Goal: Transaction & Acquisition: Purchase product/service

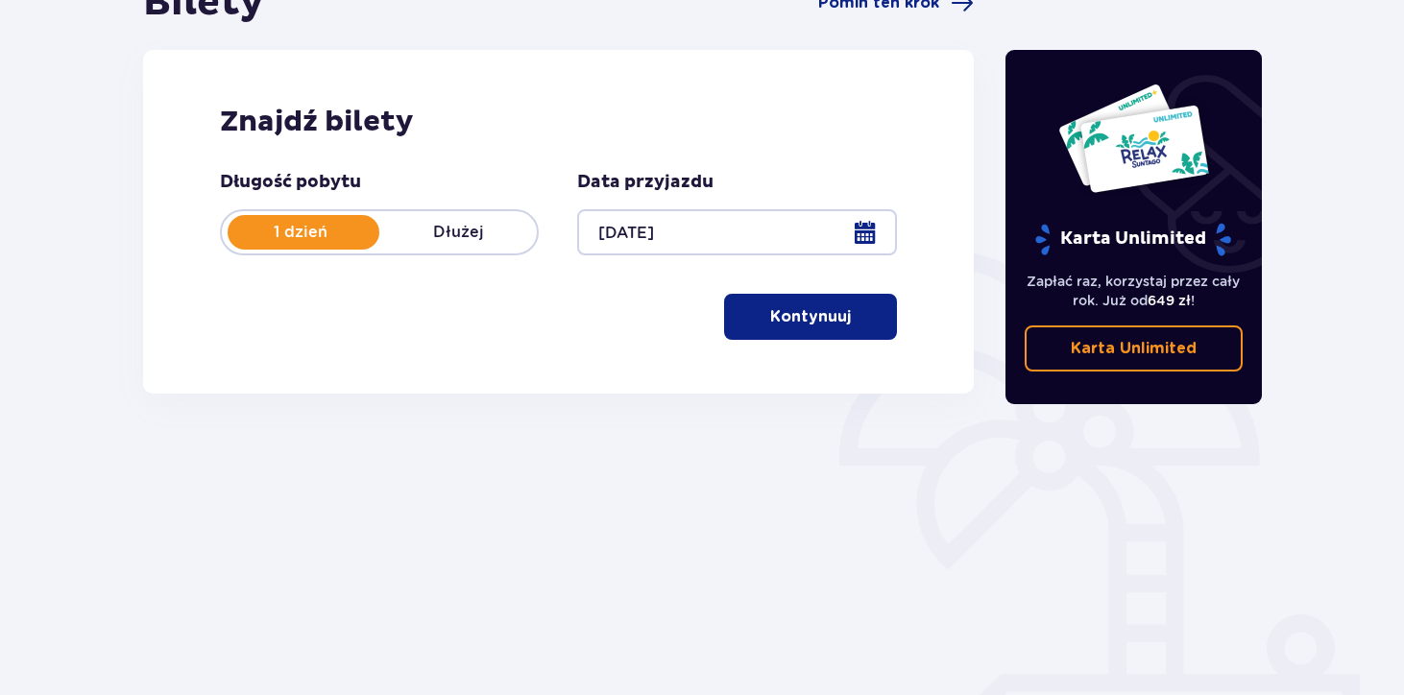
scroll to position [248, 0]
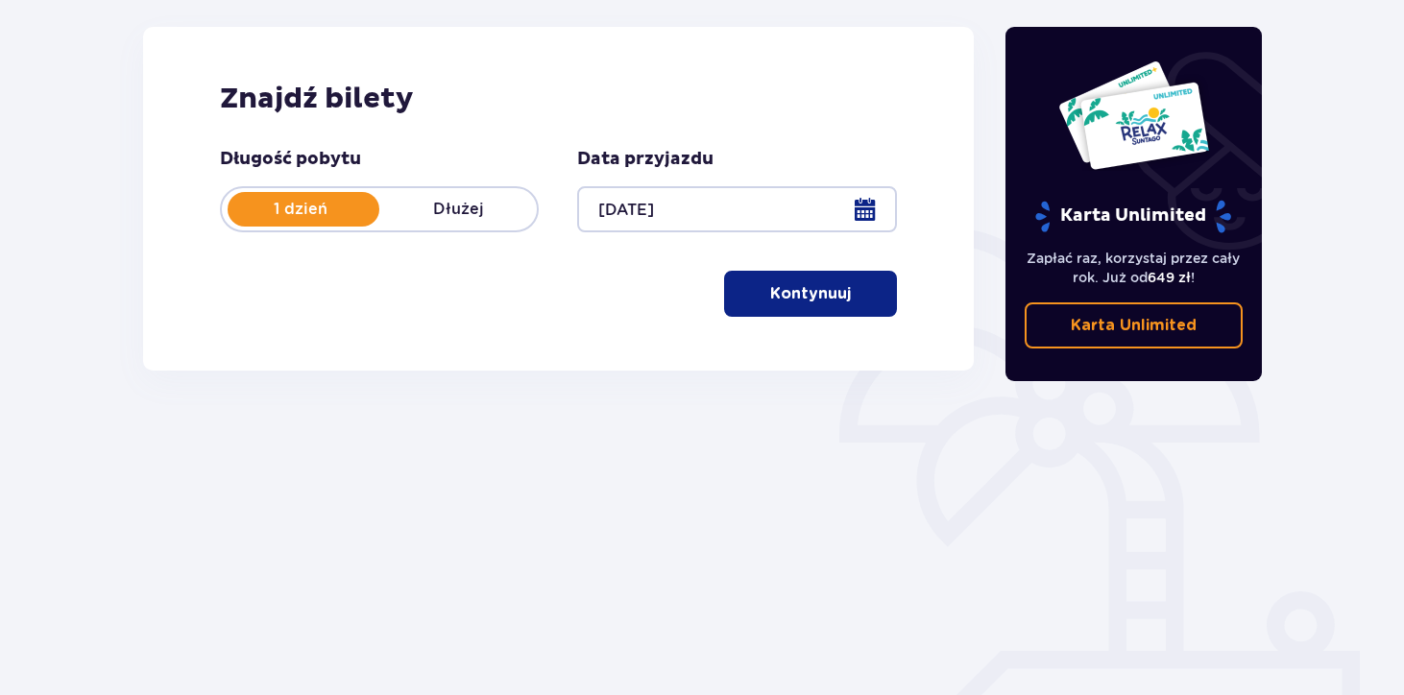
click at [774, 293] on p "Kontynuuj" at bounding box center [810, 293] width 81 height 21
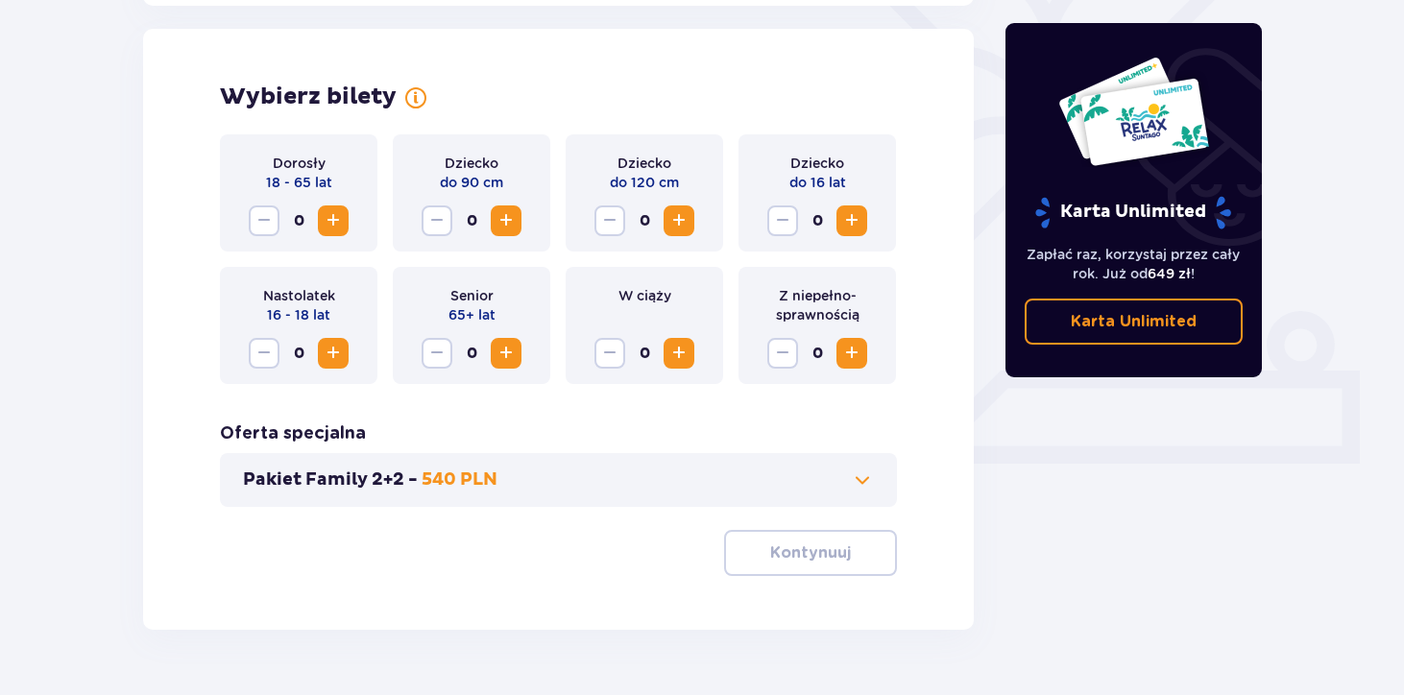
scroll to position [534, 0]
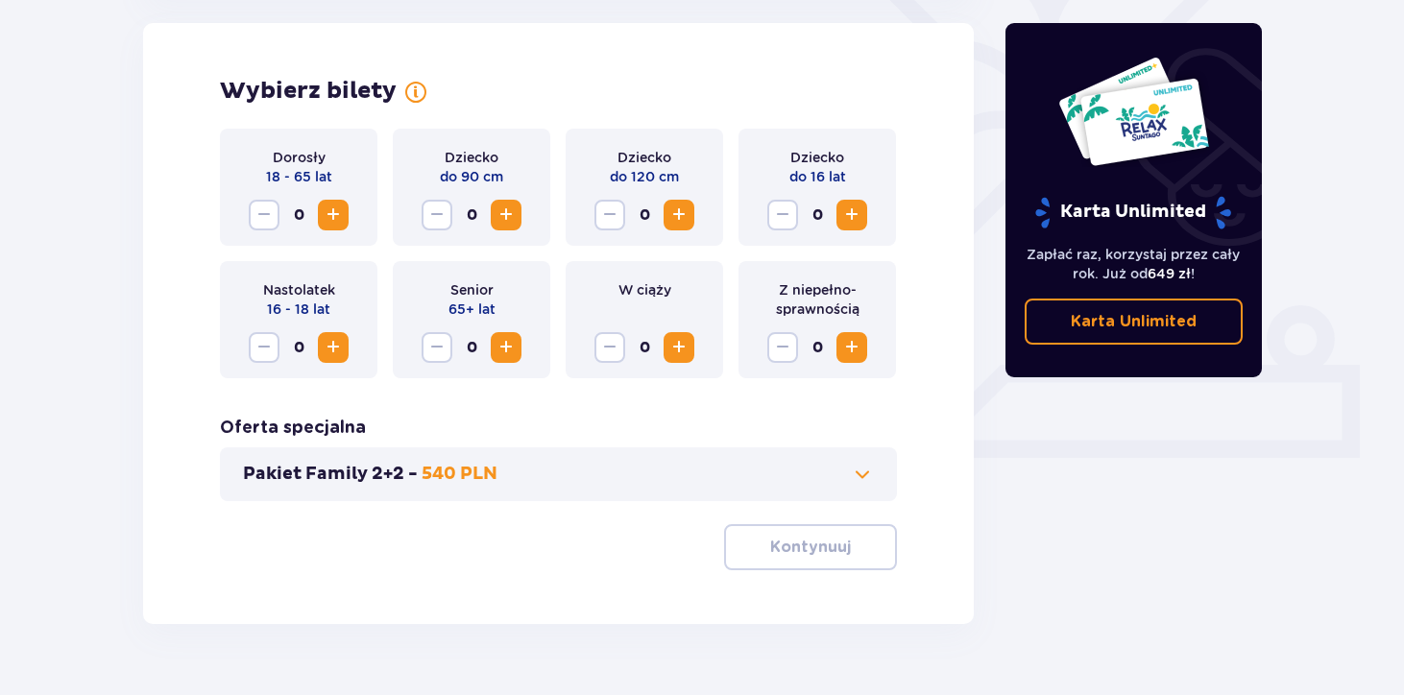
click at [328, 218] on span "Increase" at bounding box center [333, 215] width 23 height 23
click at [865, 217] on button "Increase" at bounding box center [851, 215] width 31 height 31
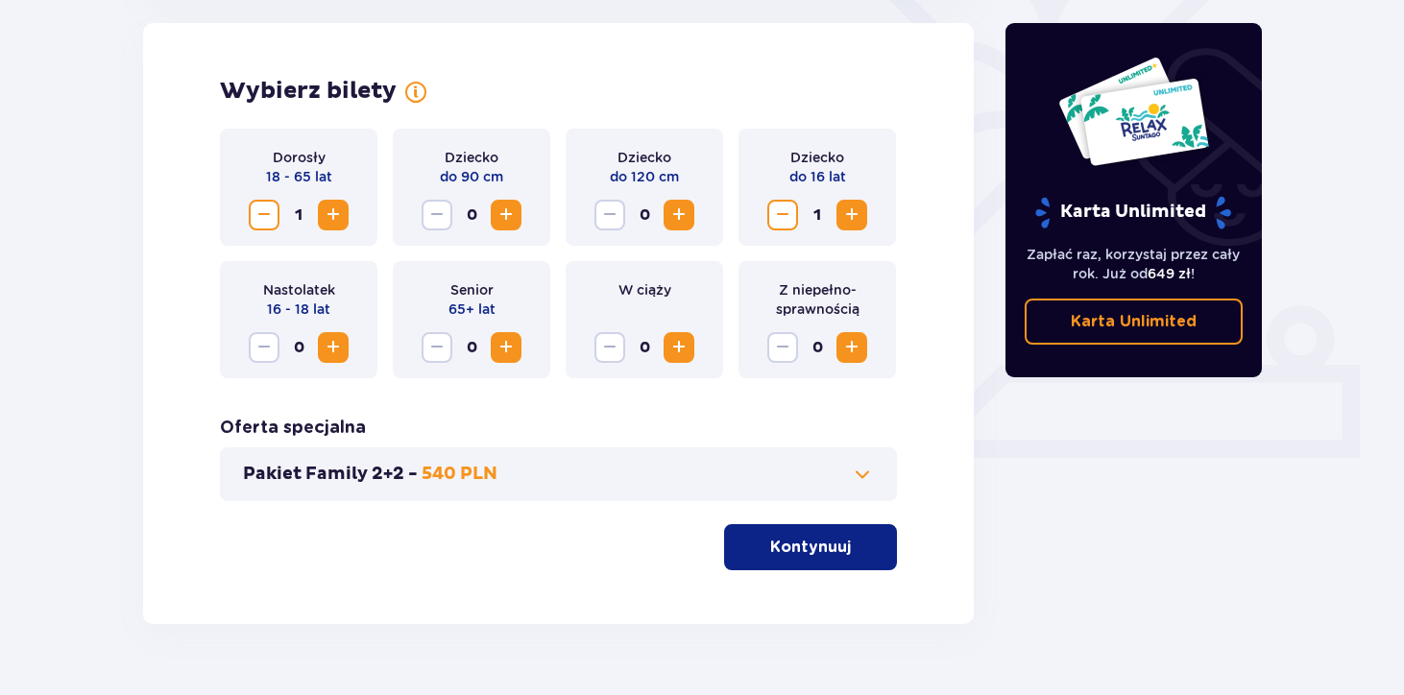
click at [793, 471] on button "Pakiet Family 2+2 - 540 PLN" at bounding box center [558, 474] width 631 height 23
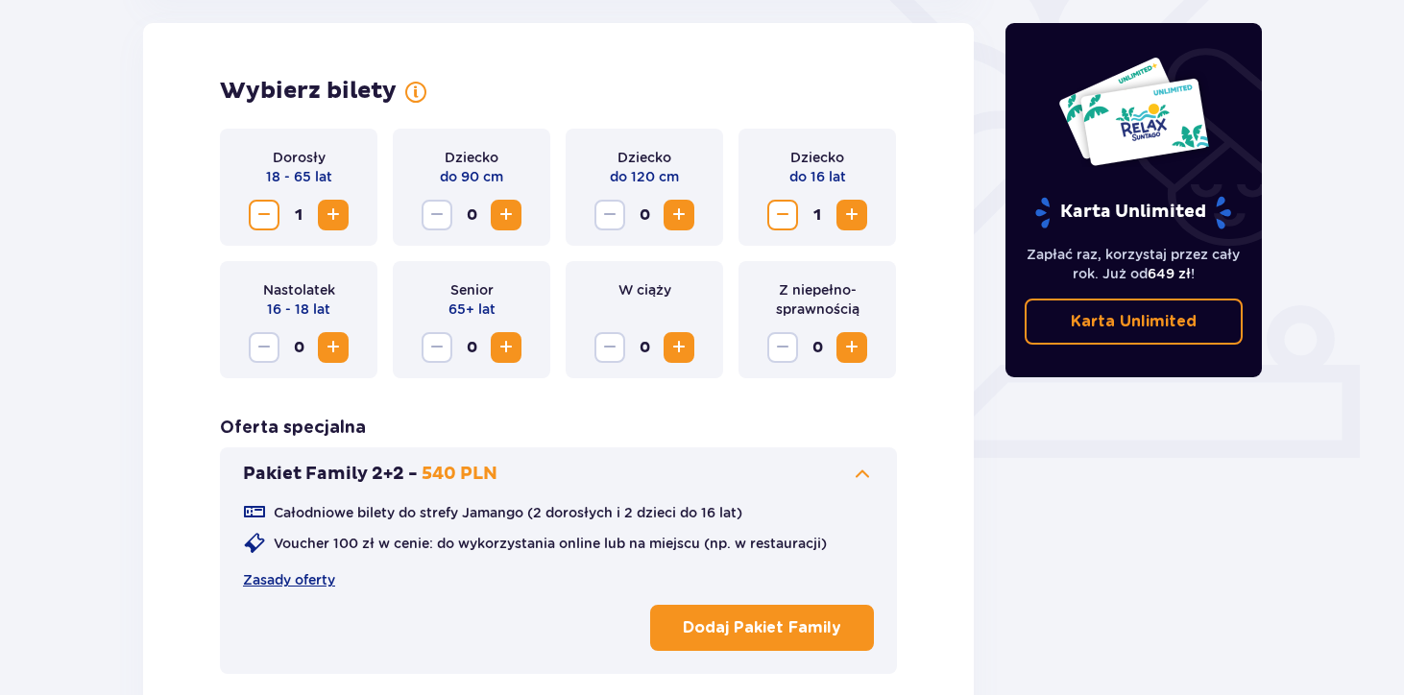
click at [793, 471] on button "Pakiet Family 2+2 - 540 PLN" at bounding box center [558, 474] width 631 height 23
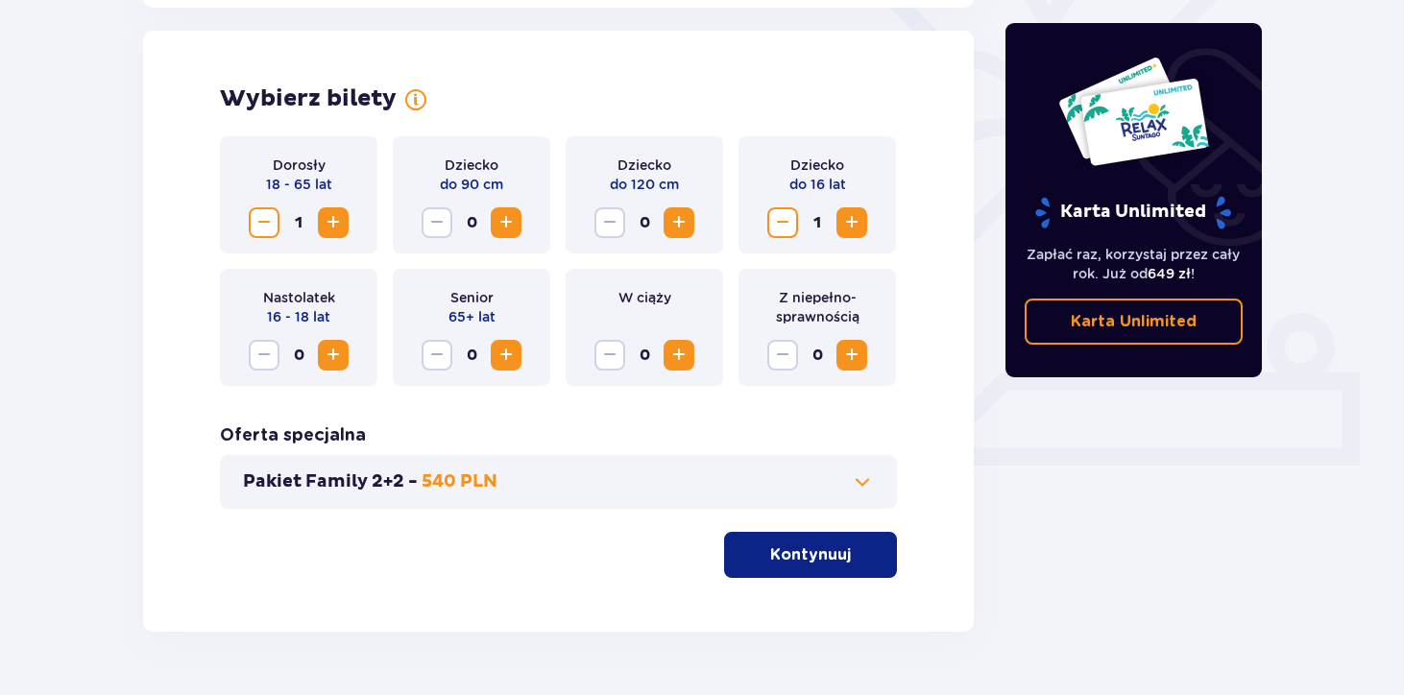
scroll to position [578, 0]
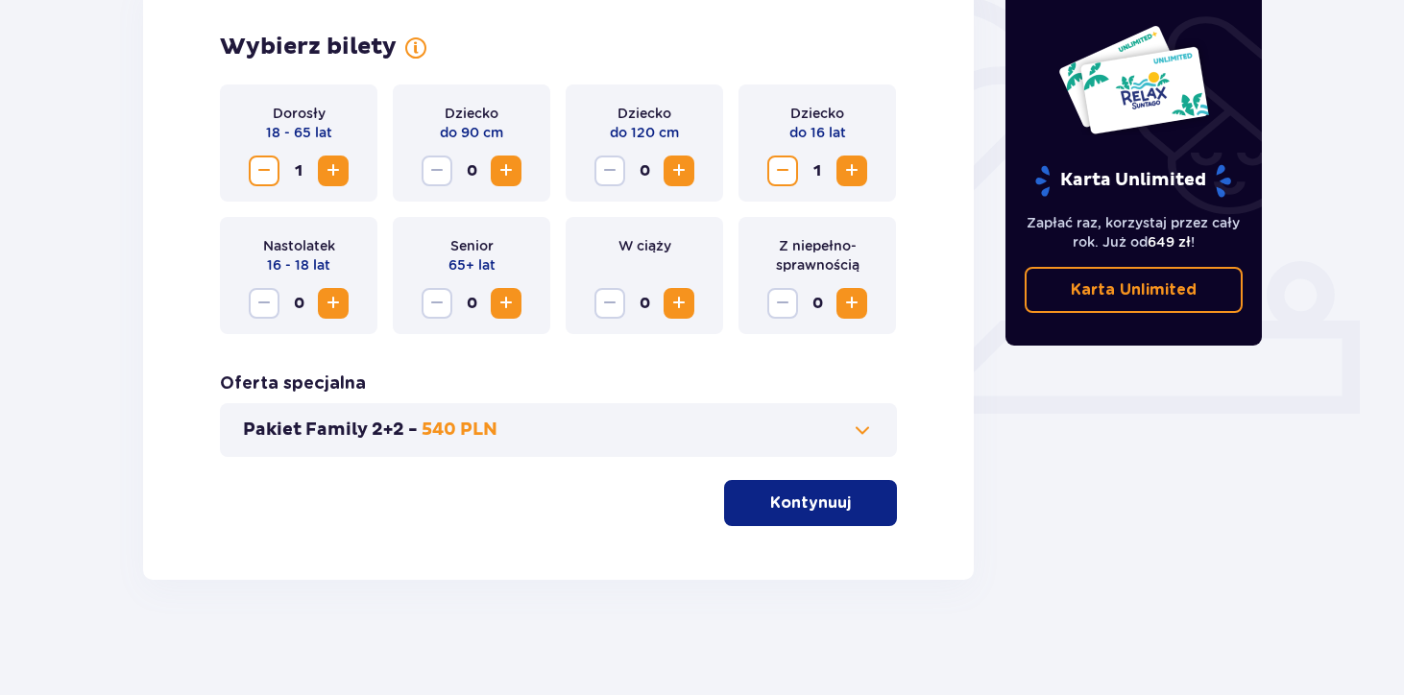
click at [807, 516] on button "Kontynuuj" at bounding box center [810, 503] width 173 height 46
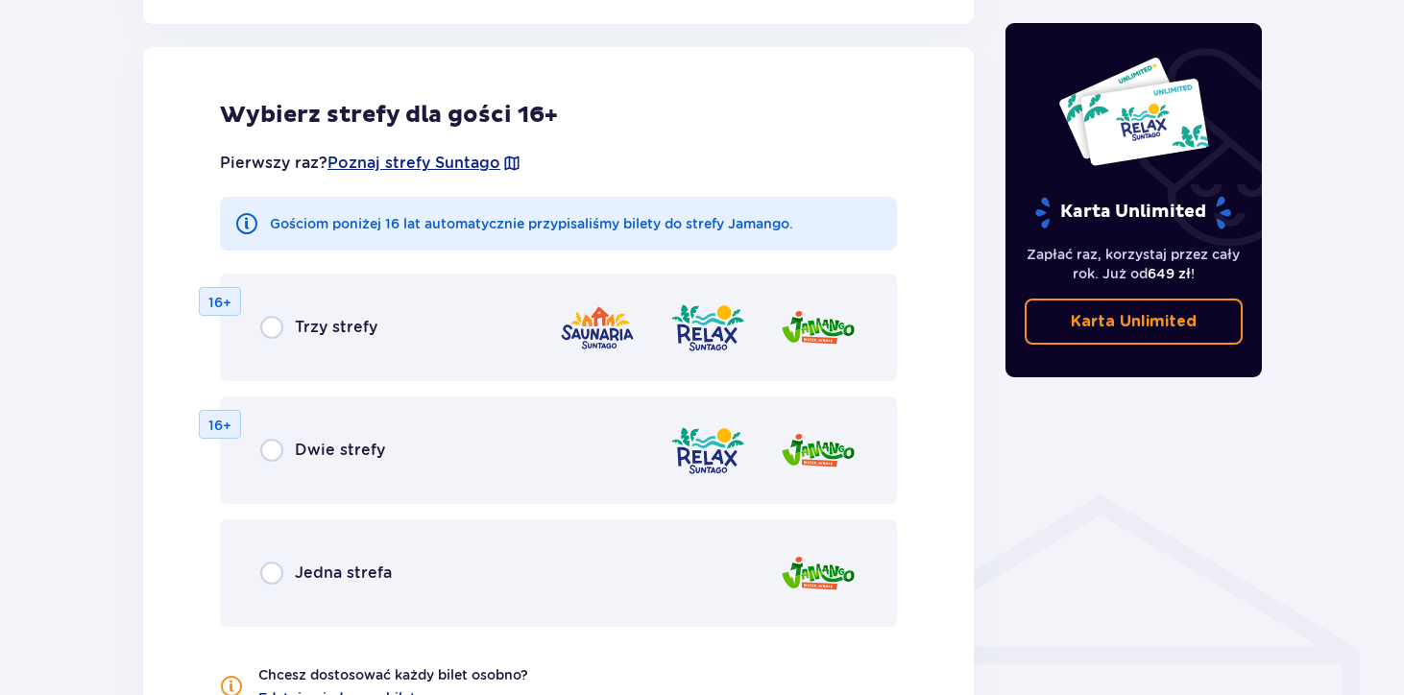
scroll to position [1066, 0]
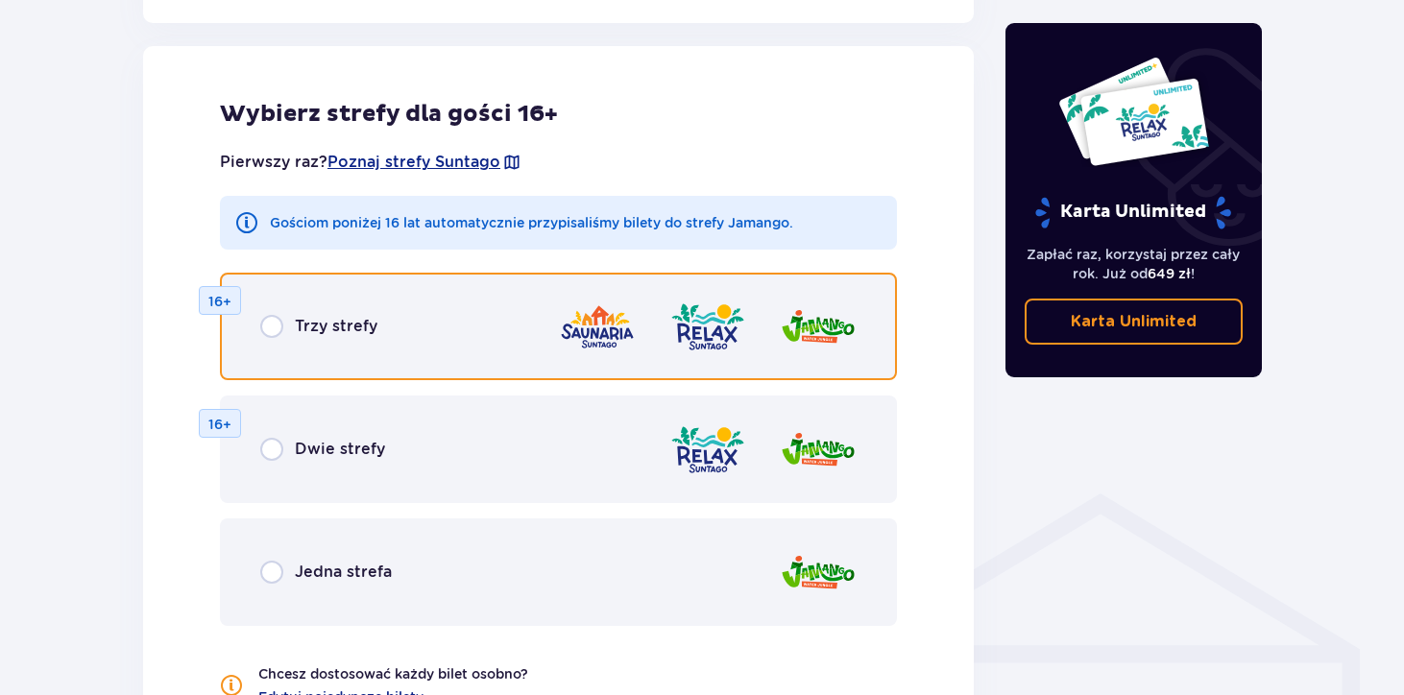
click at [274, 329] on input "radio" at bounding box center [271, 326] width 23 height 23
radio input "true"
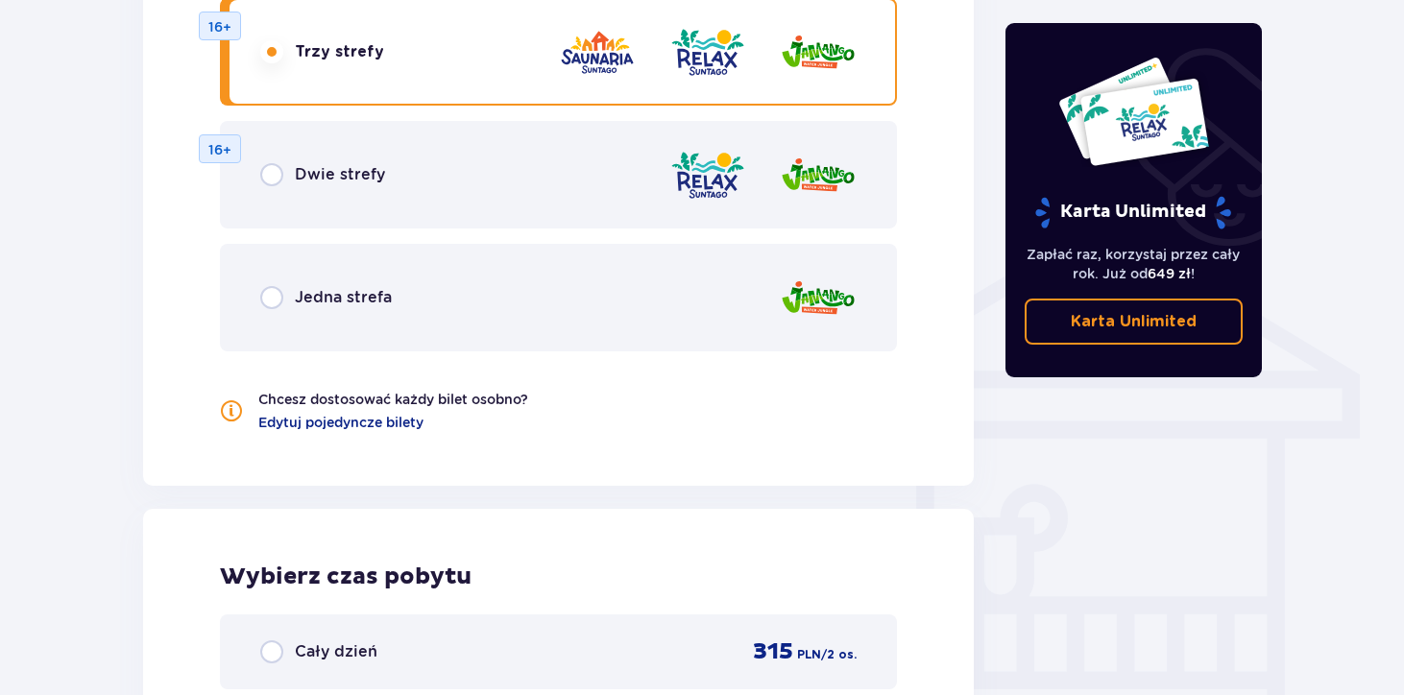
scroll to position [1345, 0]
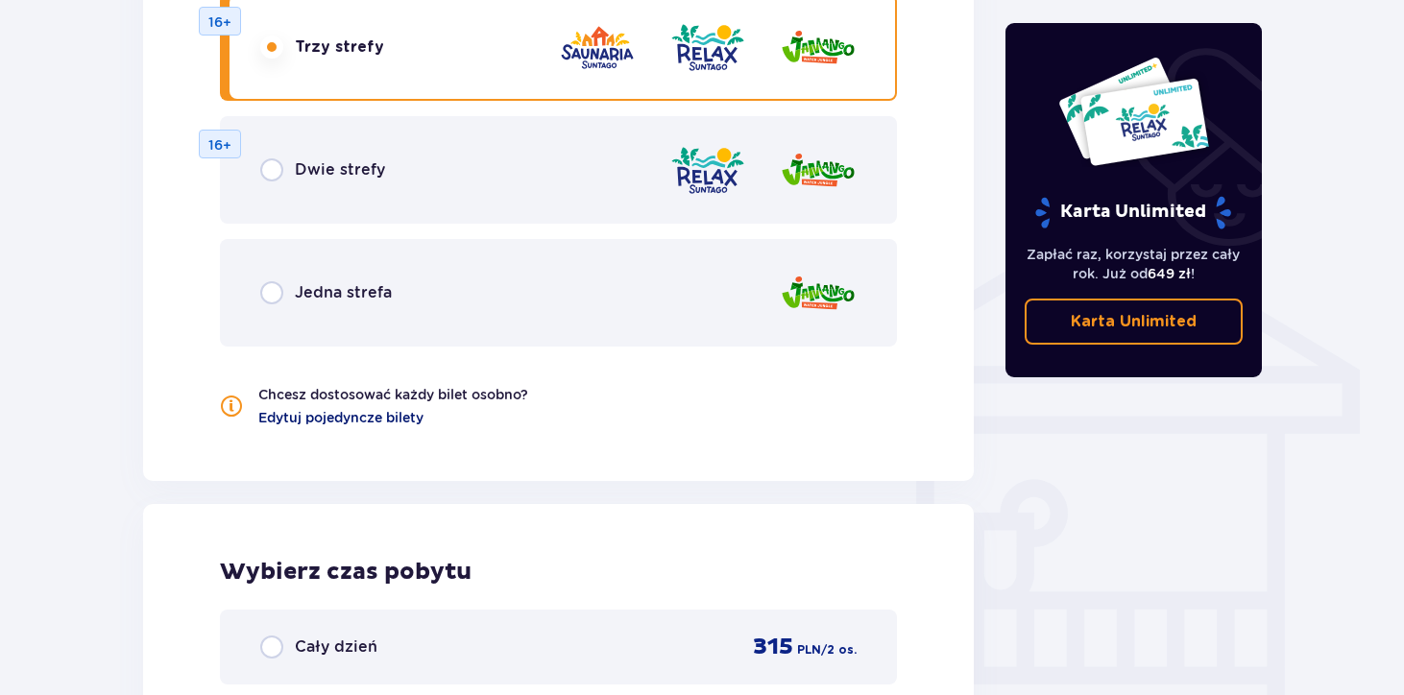
click at [274, 420] on span "Edytuj pojedyncze bilety" at bounding box center [340, 417] width 165 height 19
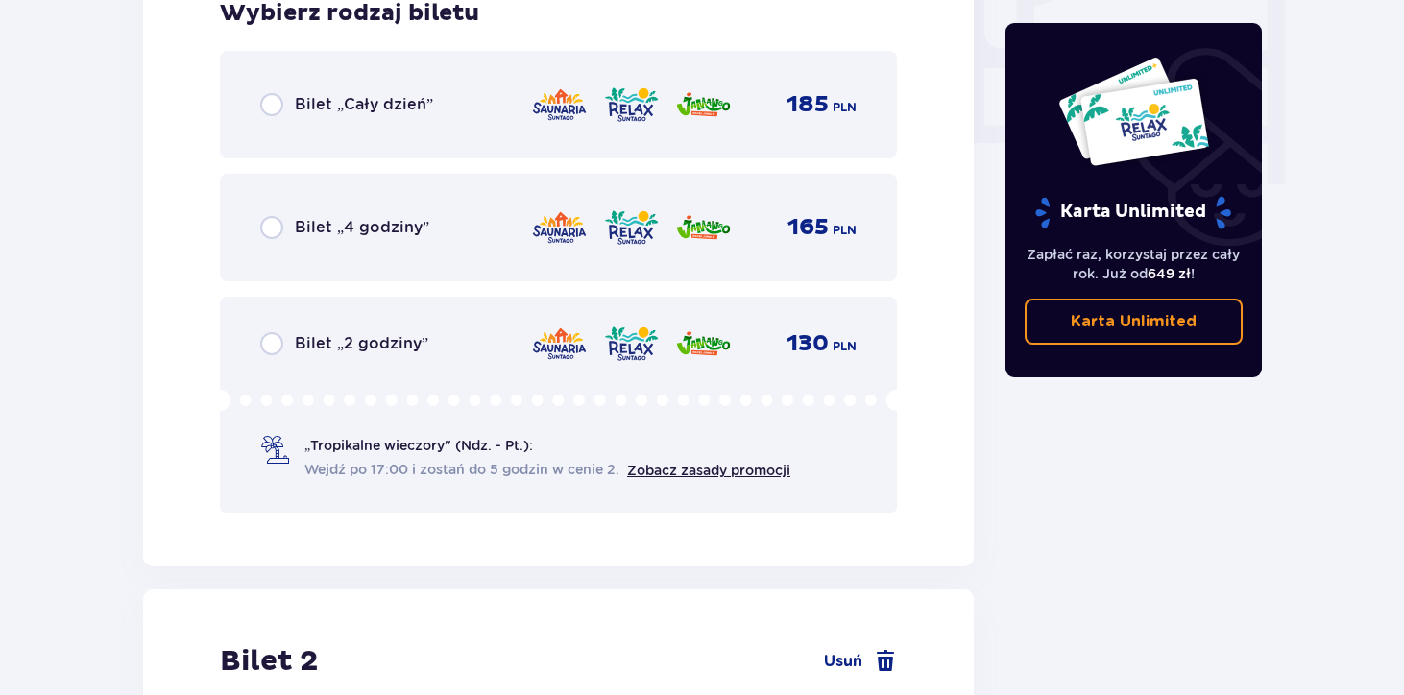
scroll to position [1889, 0]
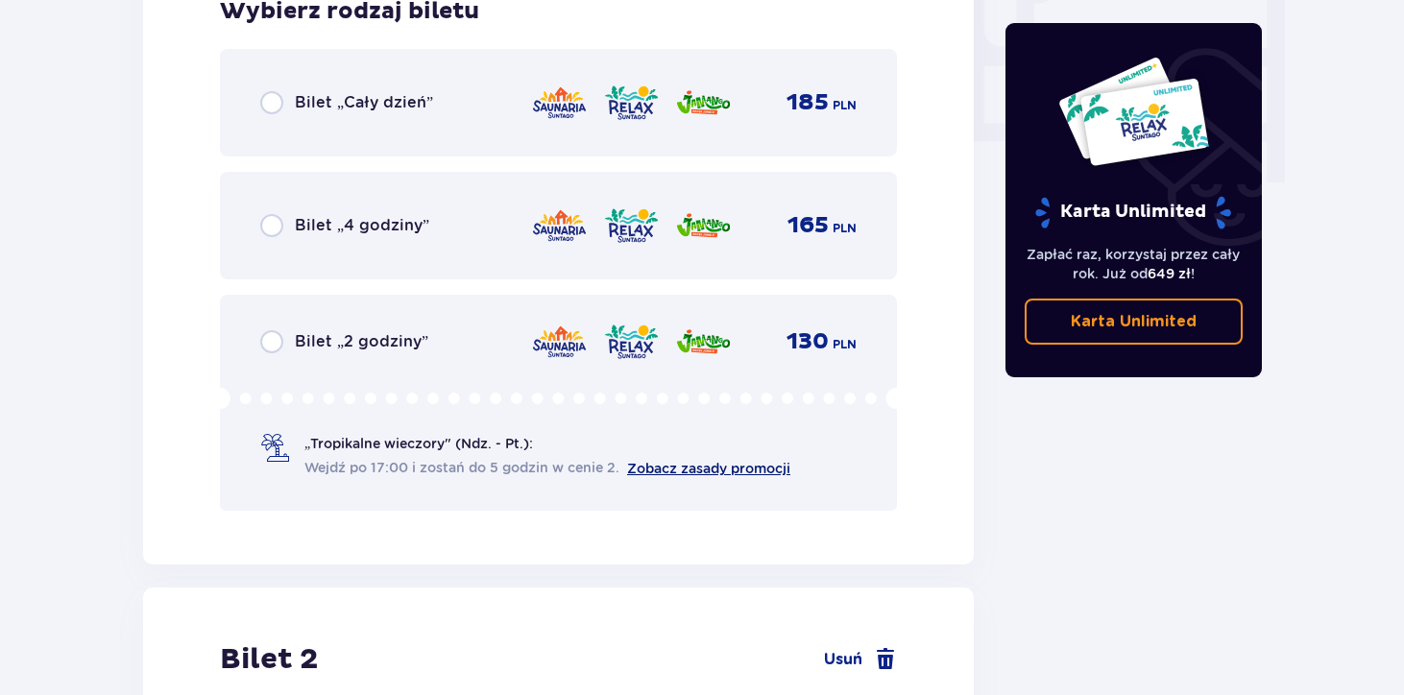
click at [665, 473] on link "Zobacz zasady promocji" at bounding box center [708, 468] width 163 height 15
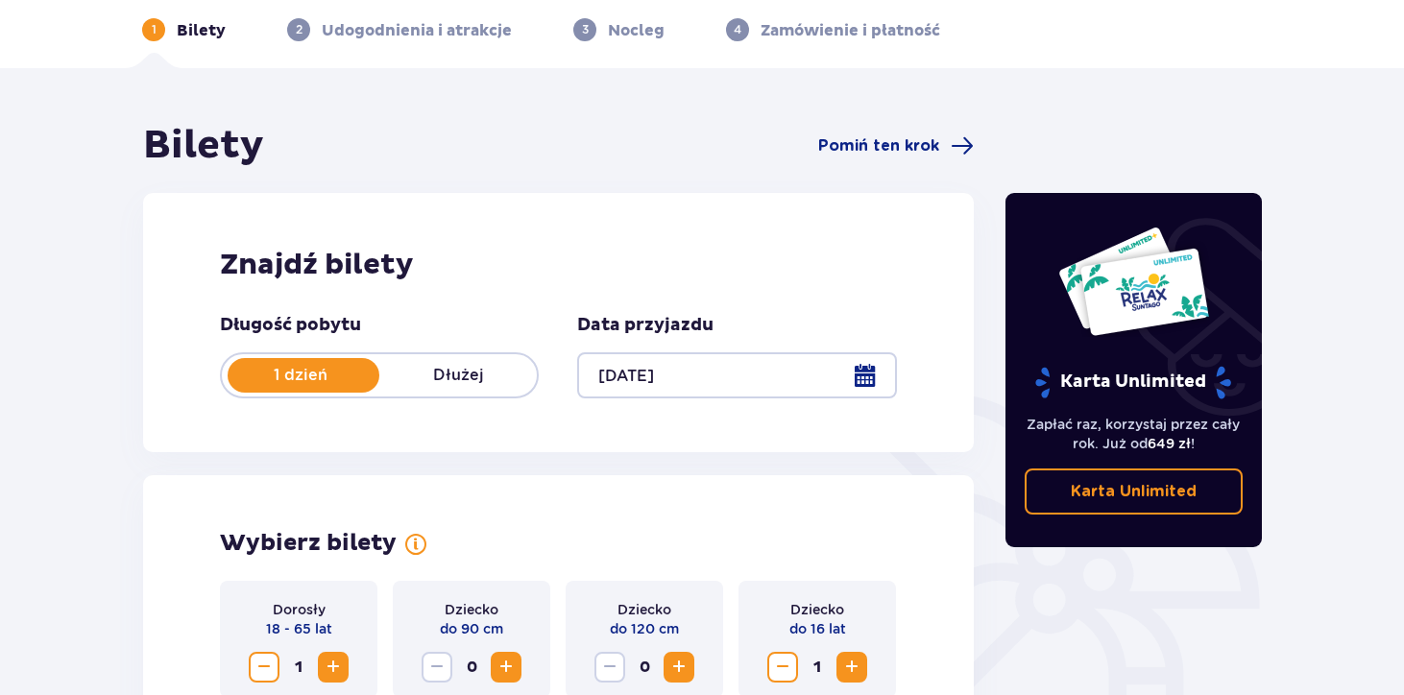
scroll to position [0, 0]
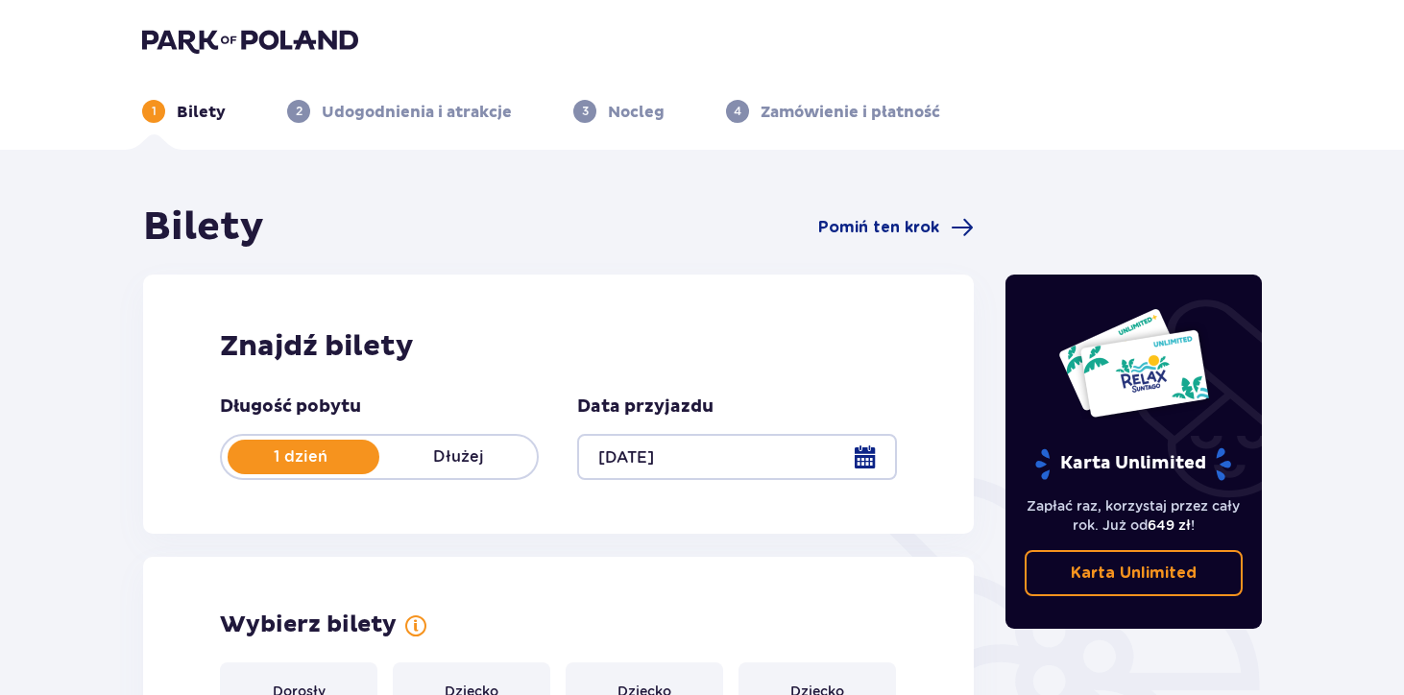
click at [690, 471] on div at bounding box center [736, 457] width 319 height 46
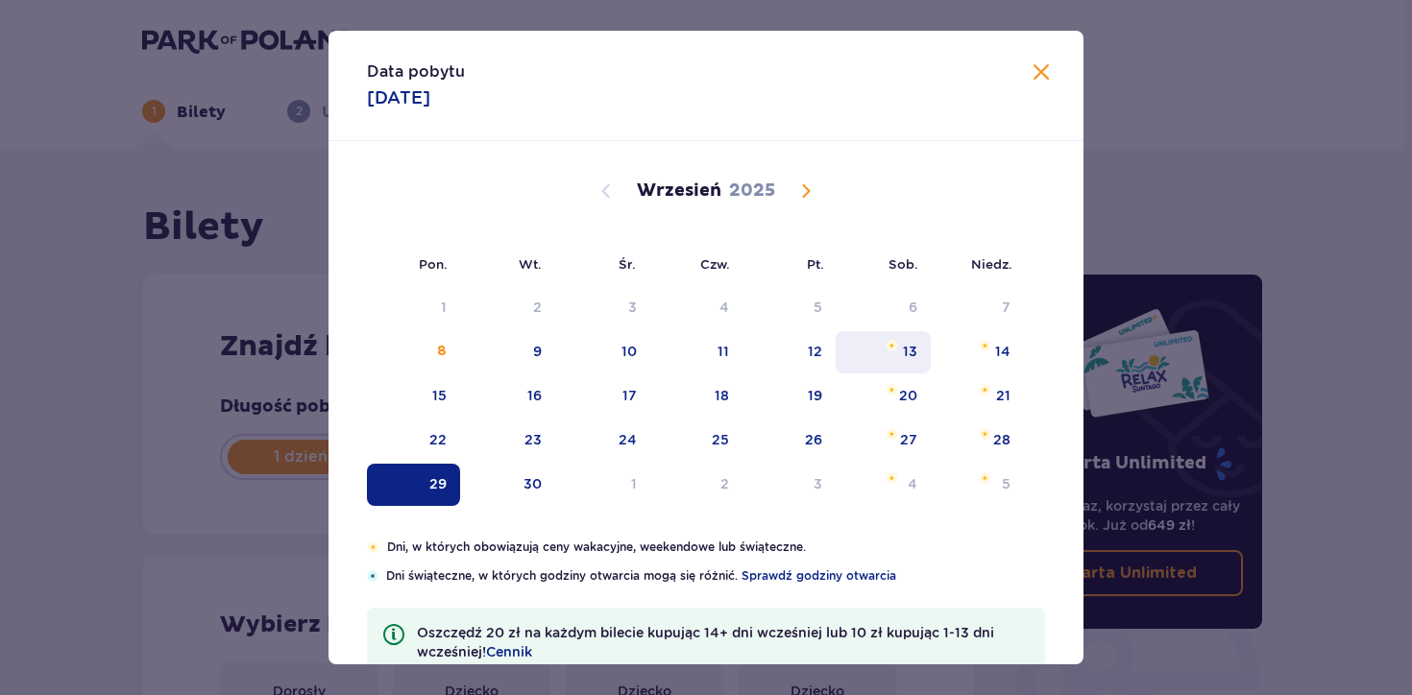
click at [897, 340] on div "13" at bounding box center [883, 352] width 95 height 42
type input "[DATE]"
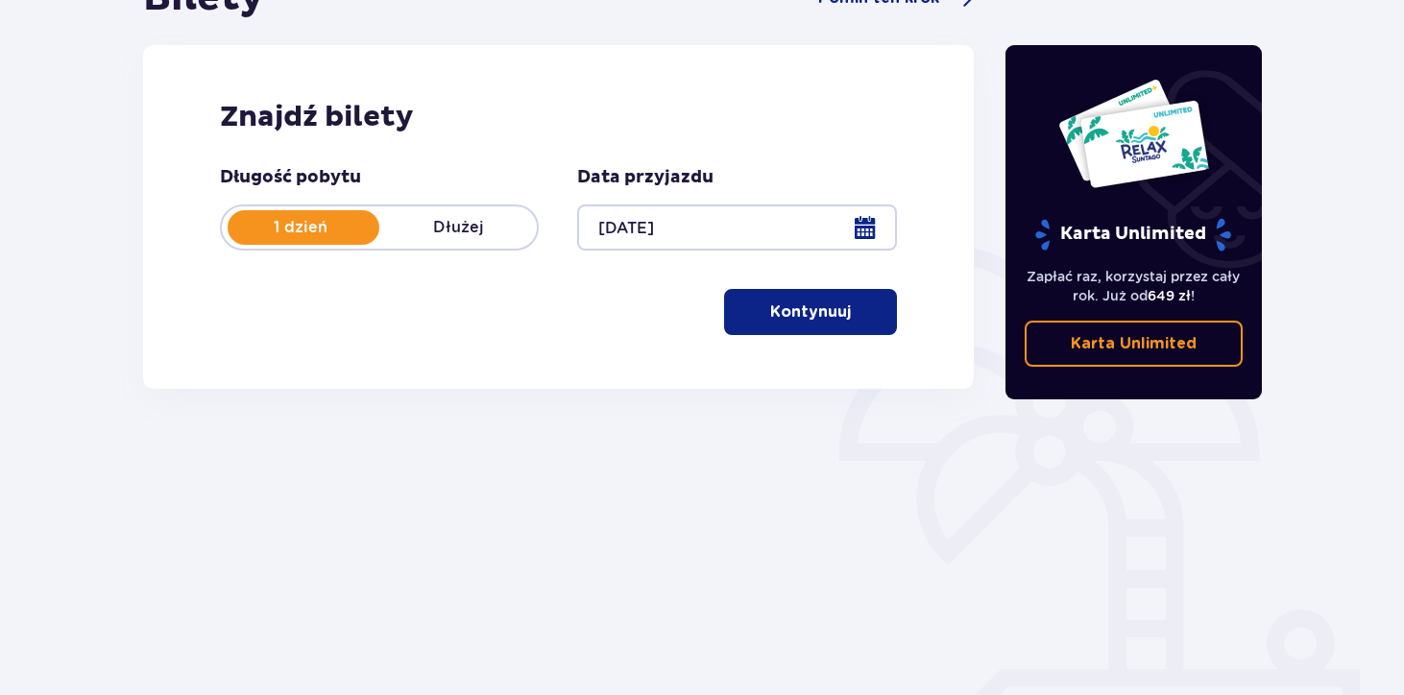
scroll to position [283, 0]
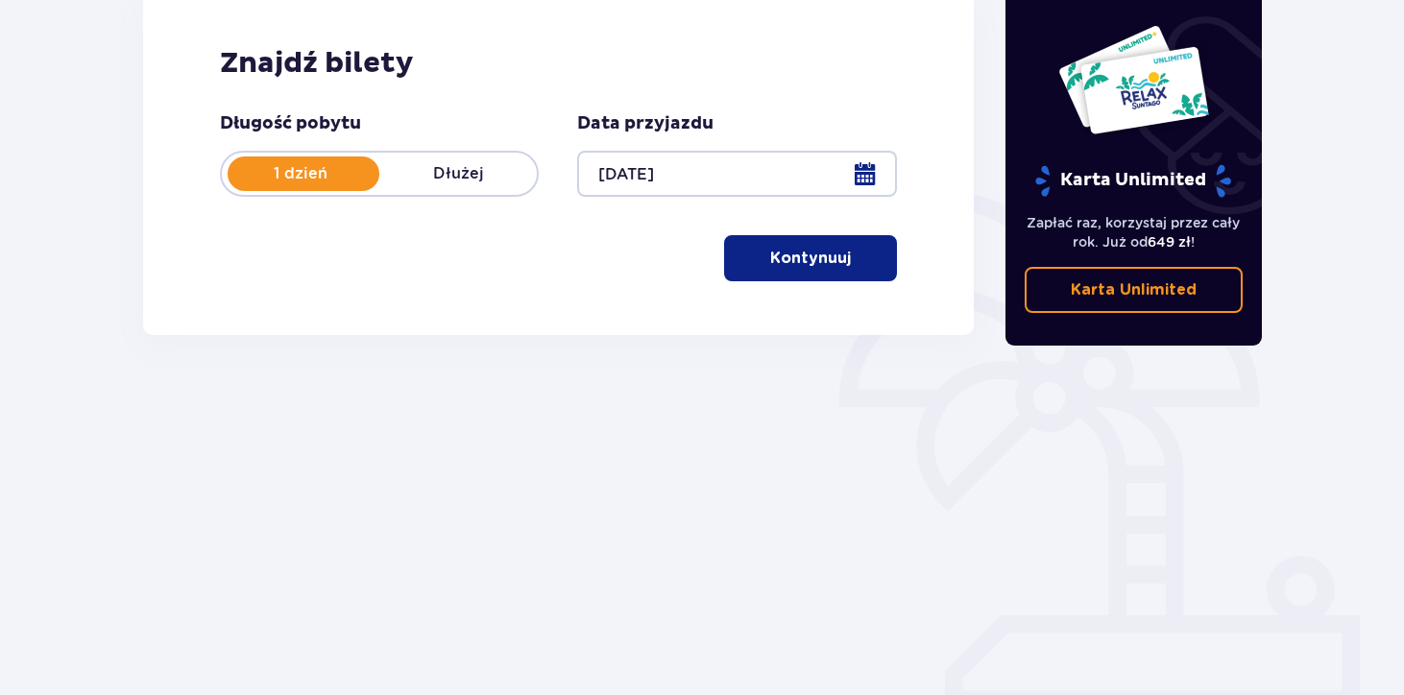
click at [796, 265] on p "Kontynuuj" at bounding box center [810, 258] width 81 height 21
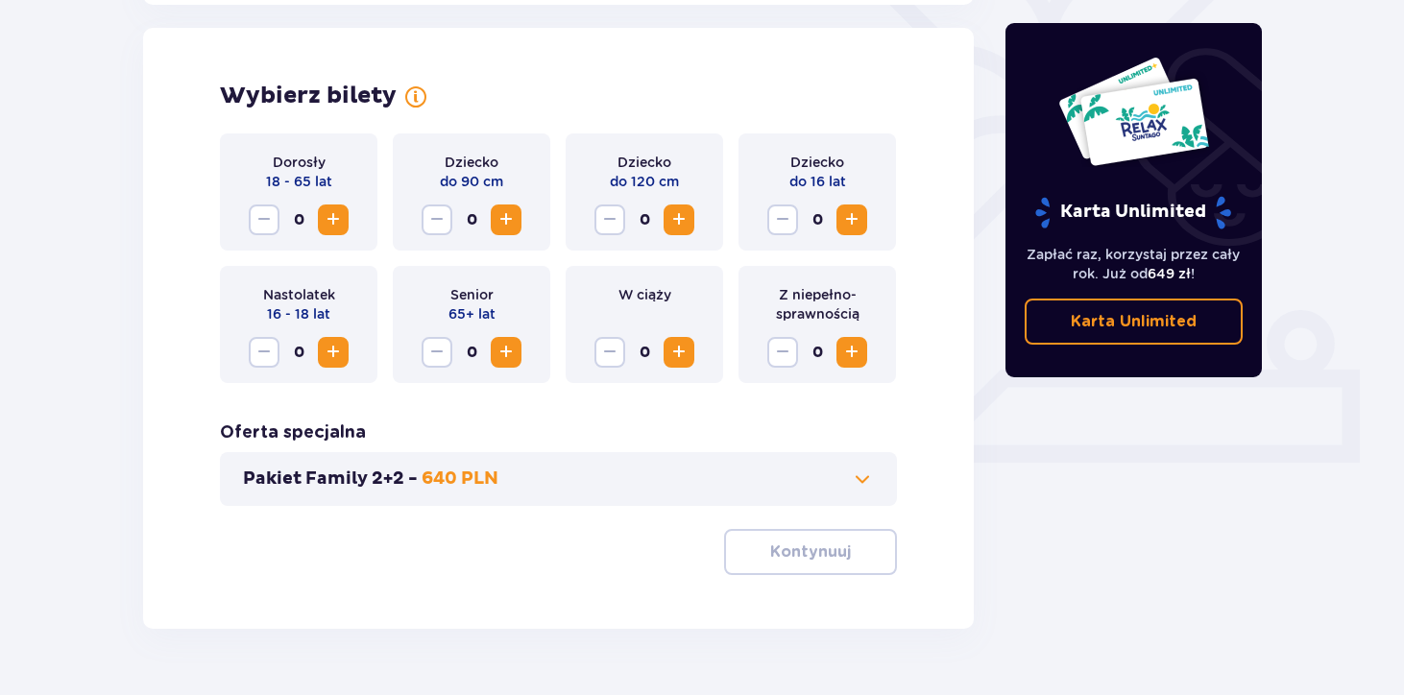
scroll to position [534, 0]
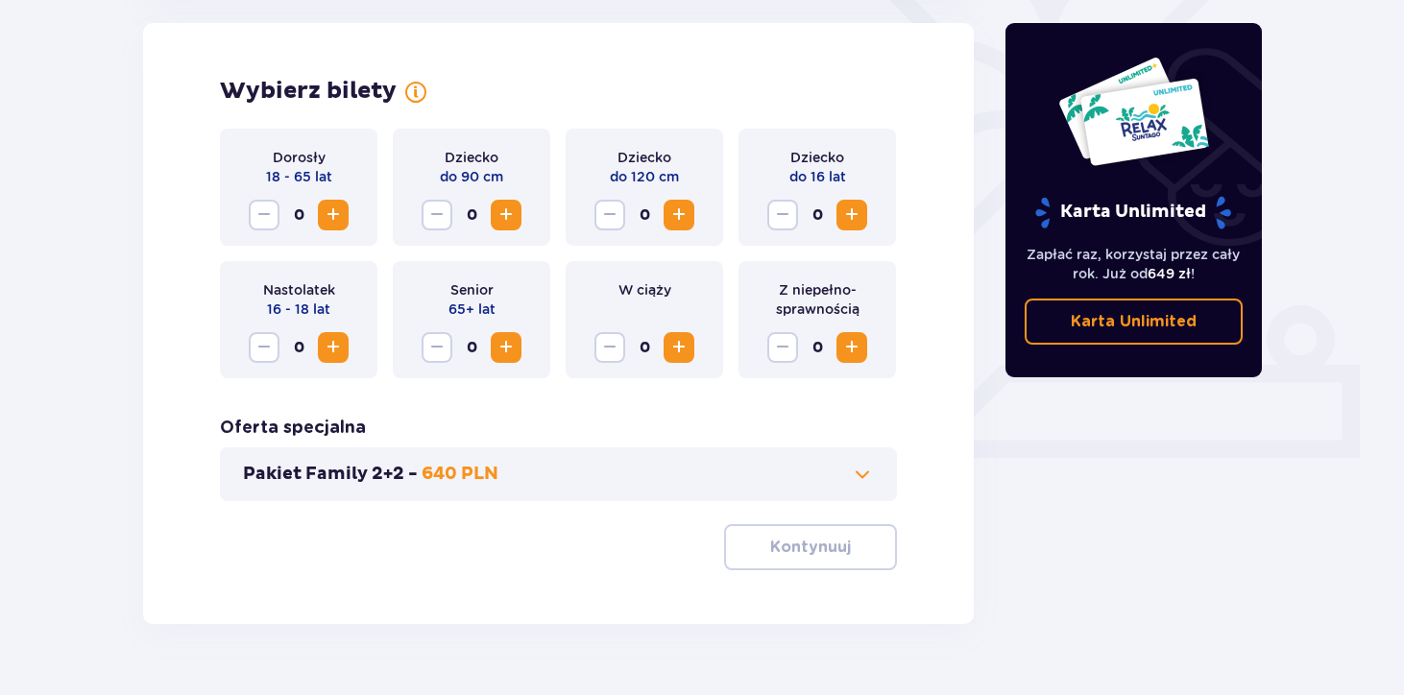
click at [340, 223] on span "Increase" at bounding box center [333, 215] width 23 height 23
click at [849, 219] on span "Increase" at bounding box center [851, 215] width 23 height 23
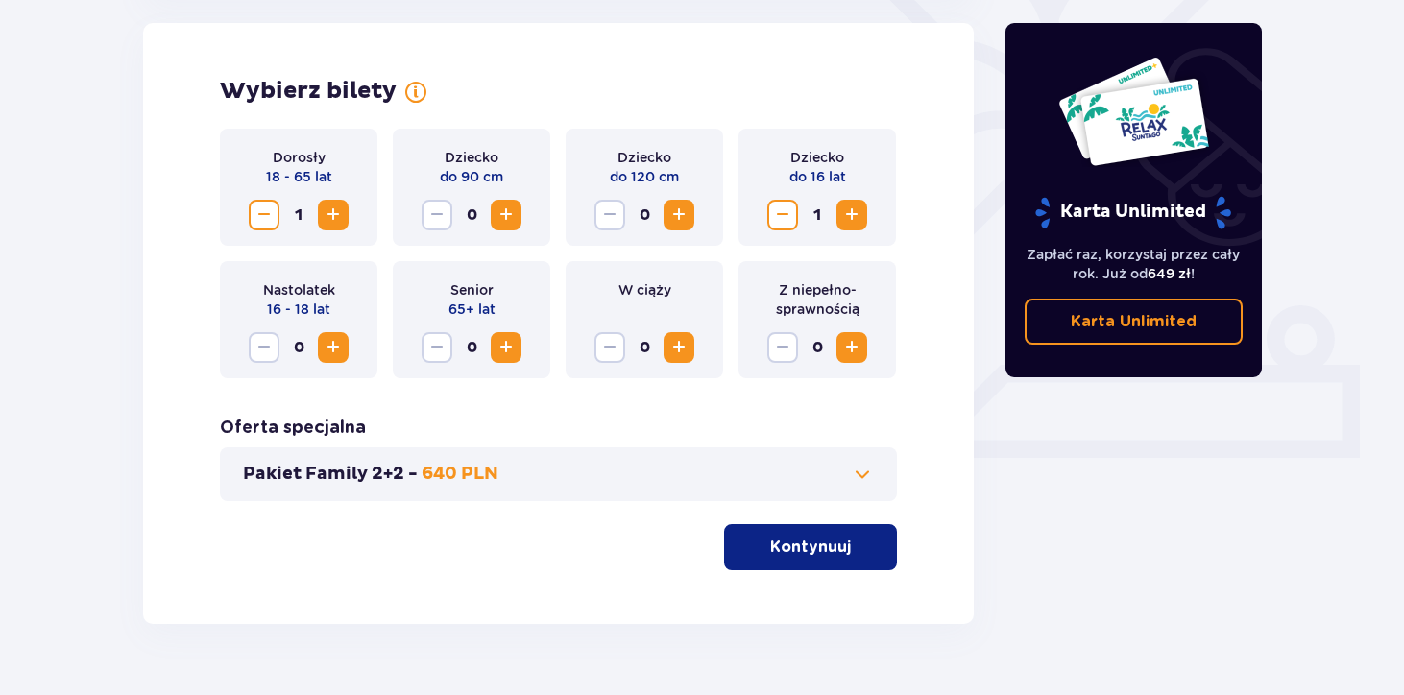
click at [843, 556] on span "button" at bounding box center [854, 547] width 23 height 23
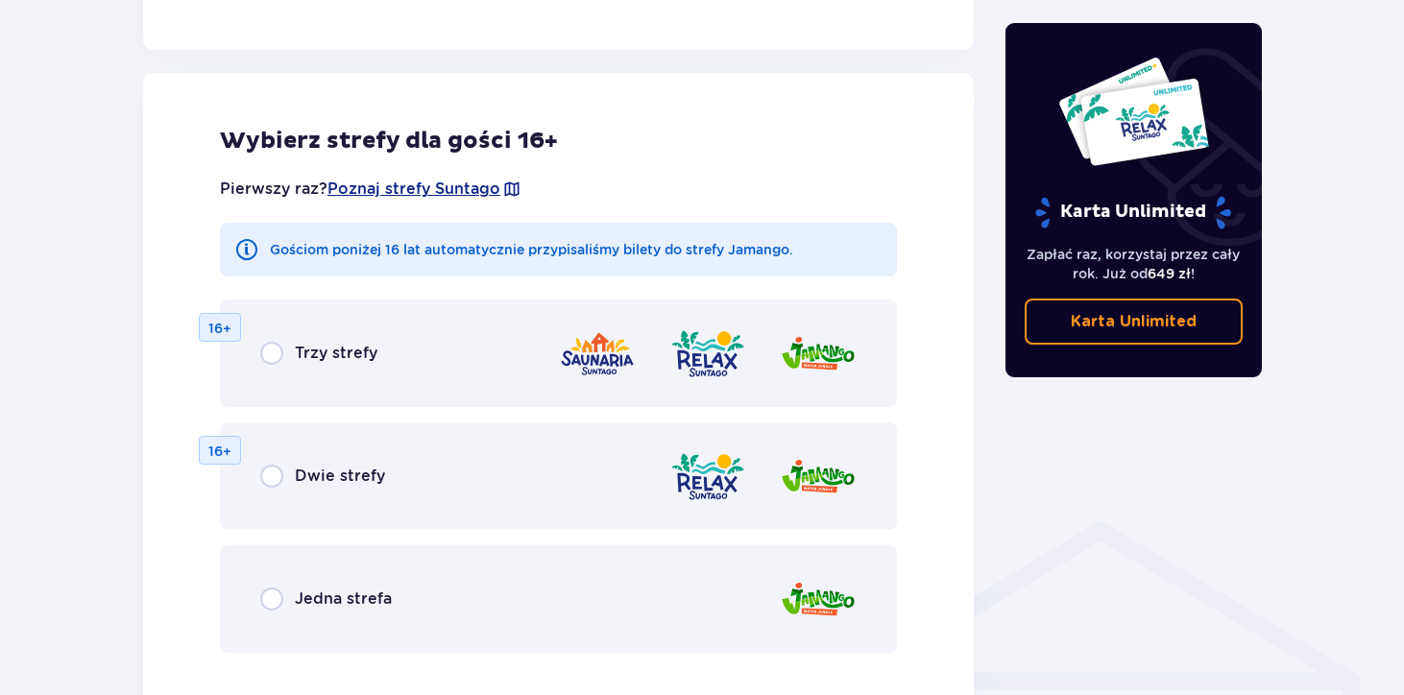
scroll to position [1066, 0]
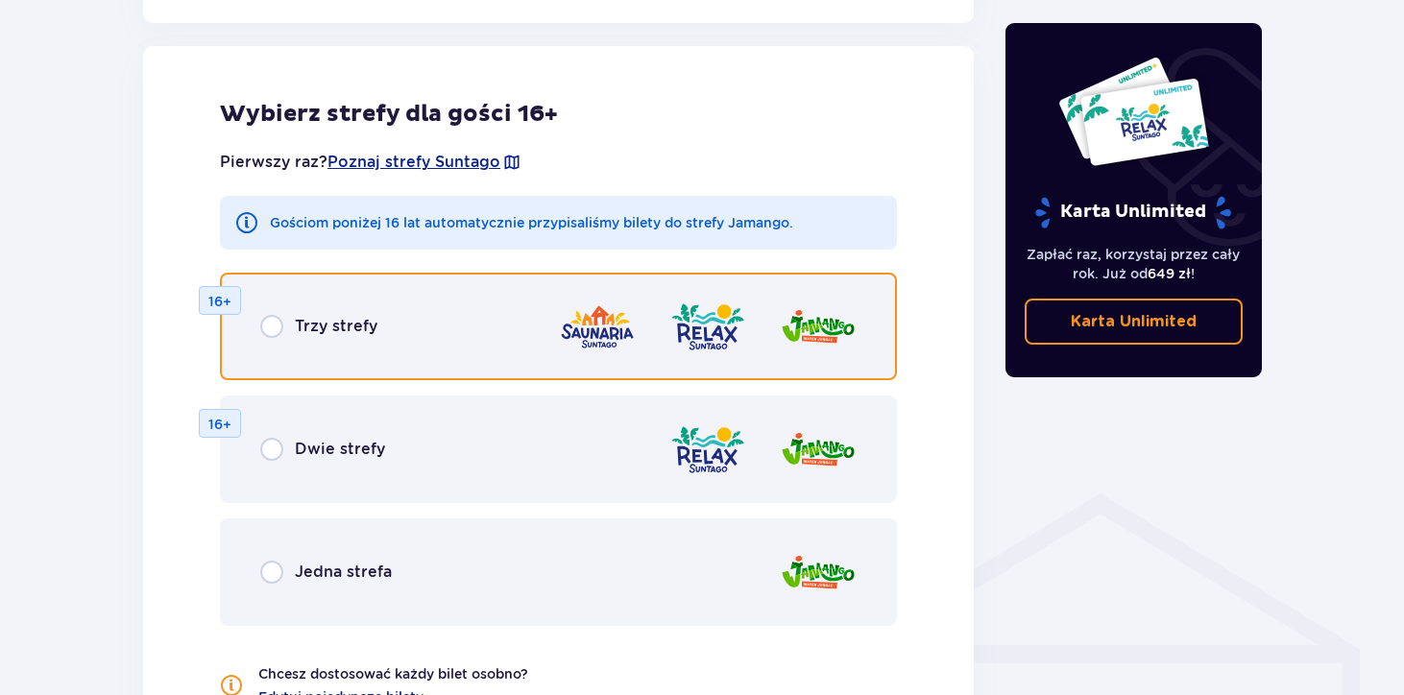
click at [268, 324] on input "radio" at bounding box center [271, 326] width 23 height 23
radio input "true"
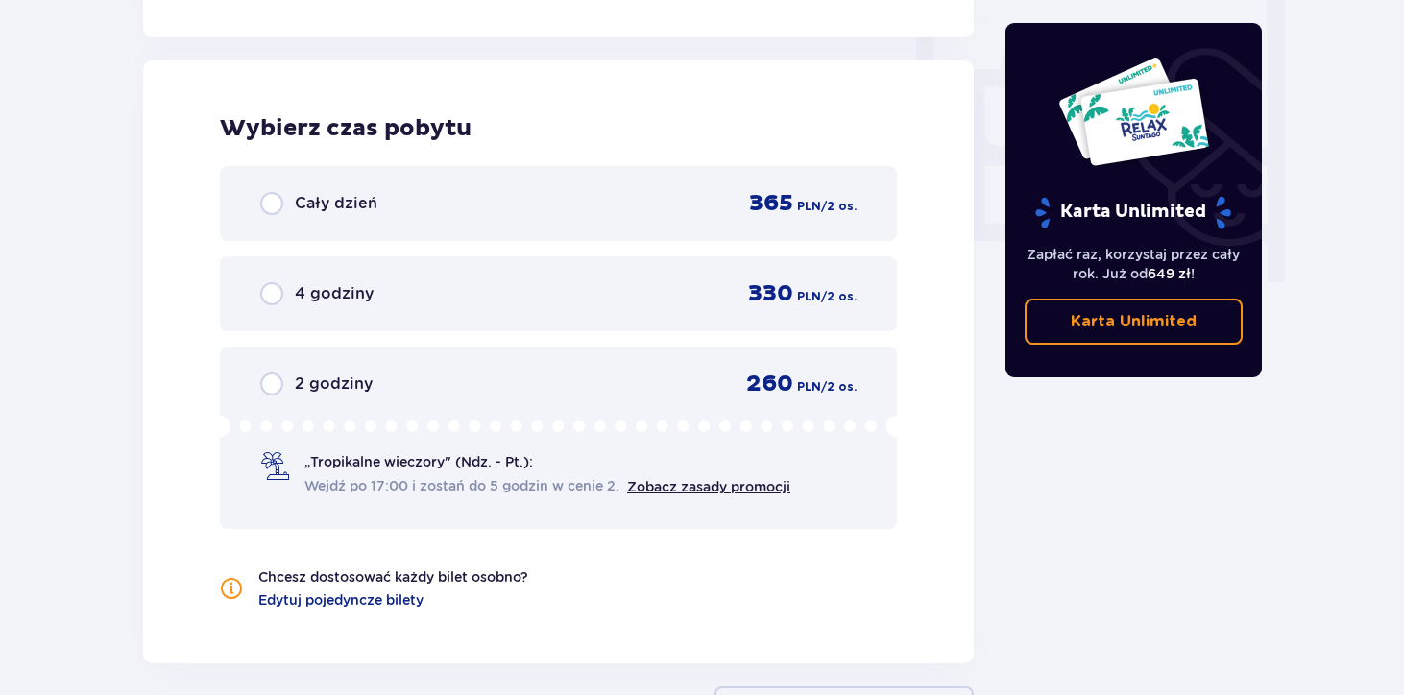
scroll to position [1804, 0]
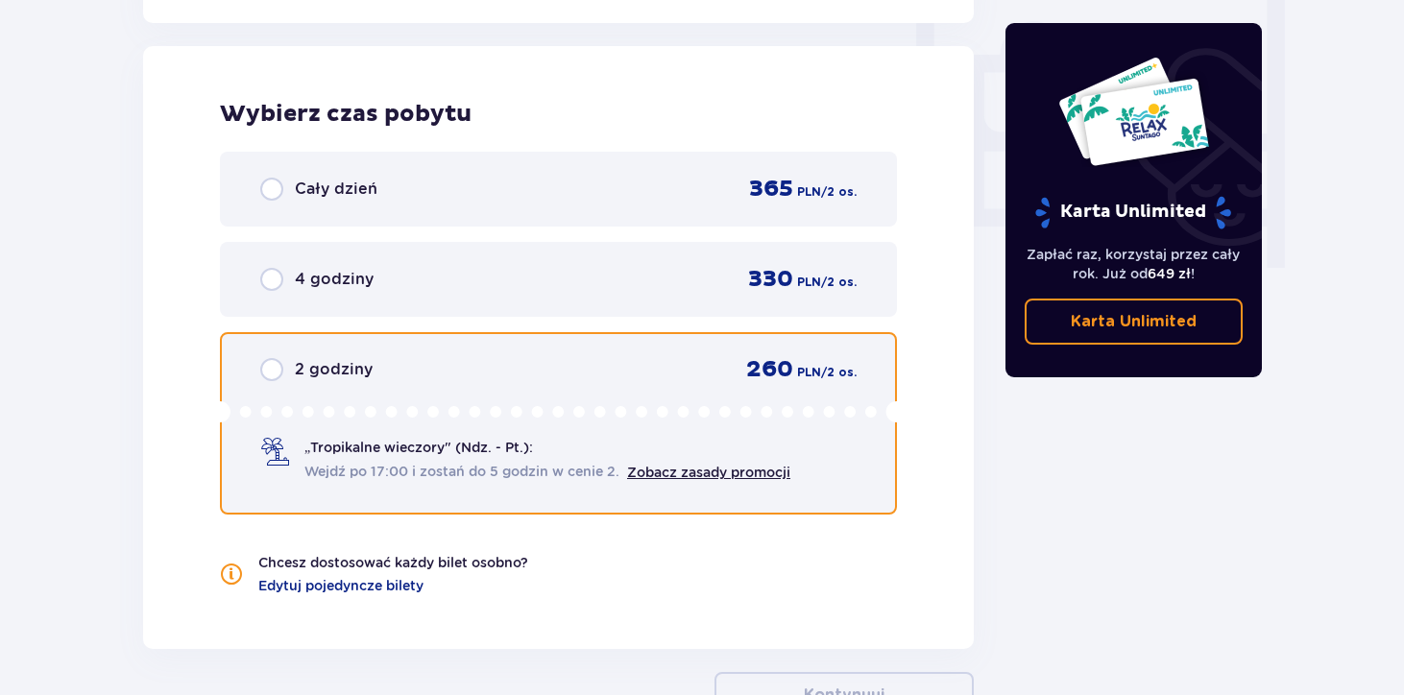
click at [276, 368] on input "radio" at bounding box center [271, 369] width 23 height 23
radio input "true"
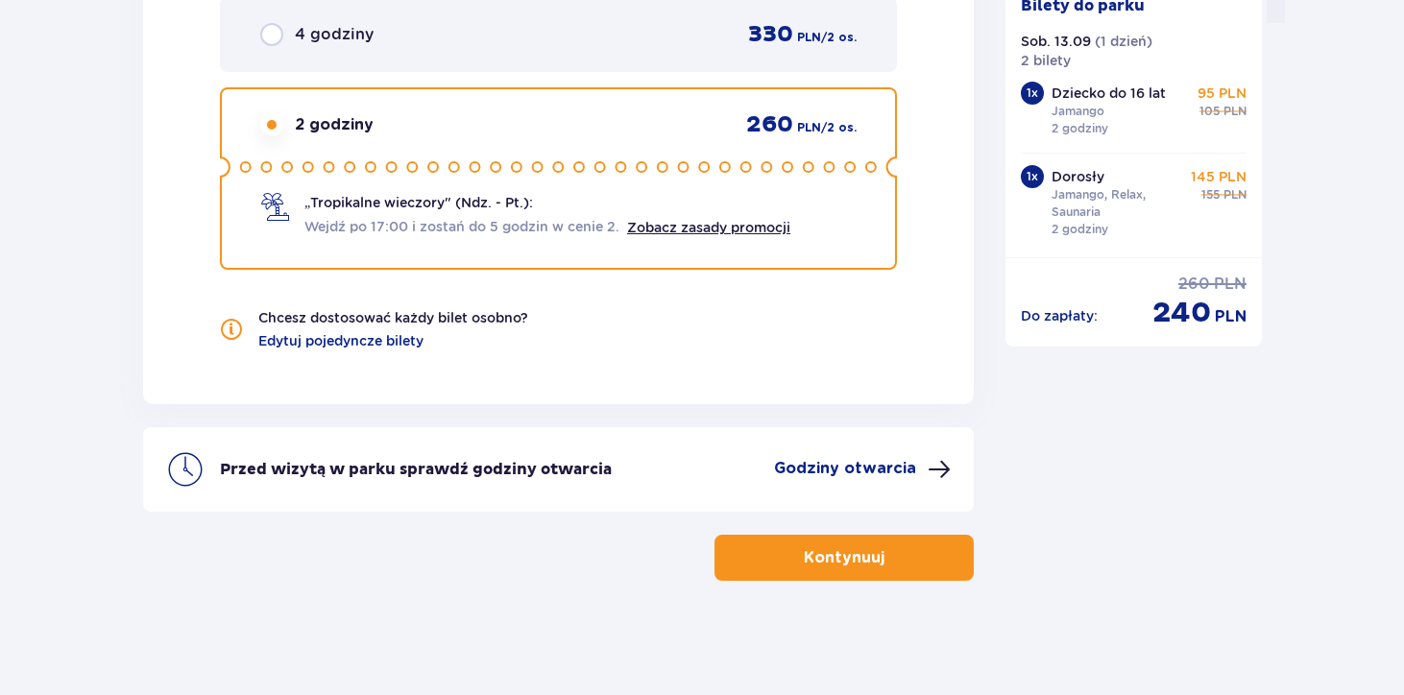
scroll to position [2049, 0]
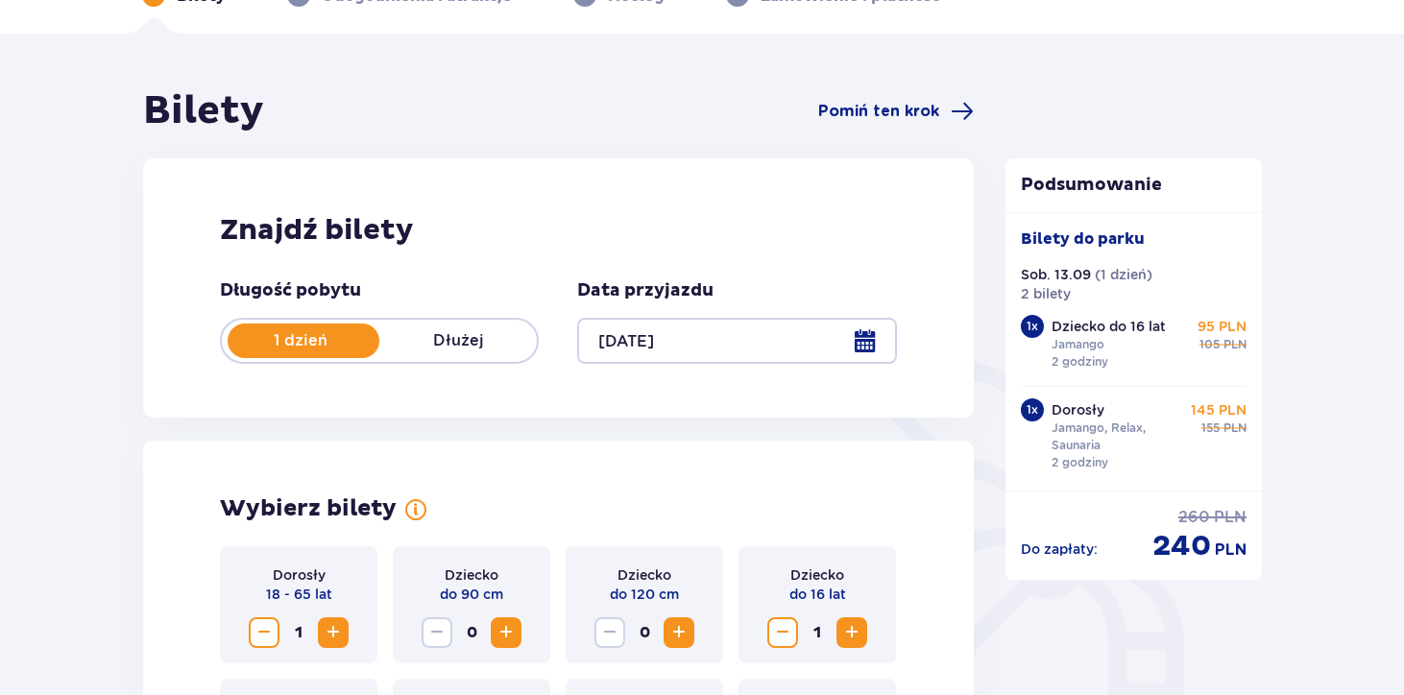
scroll to position [0, 0]
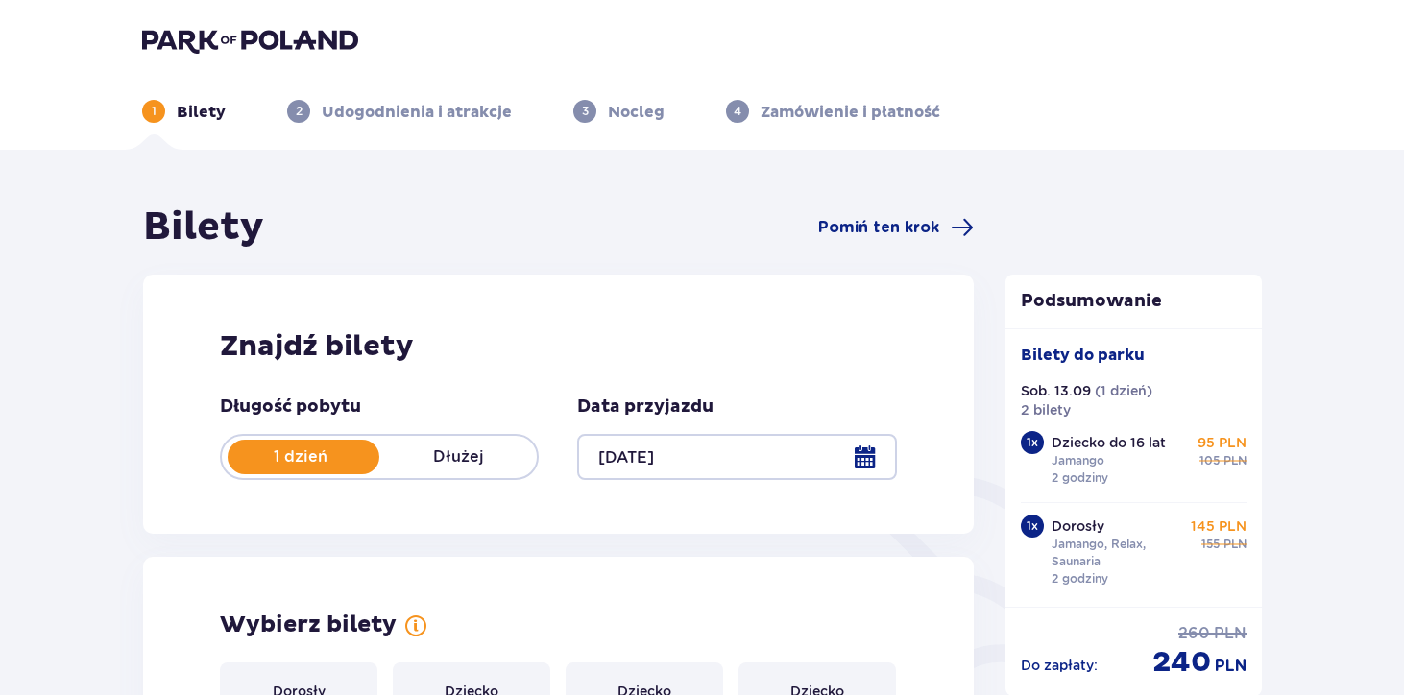
click at [674, 469] on div at bounding box center [736, 457] width 319 height 46
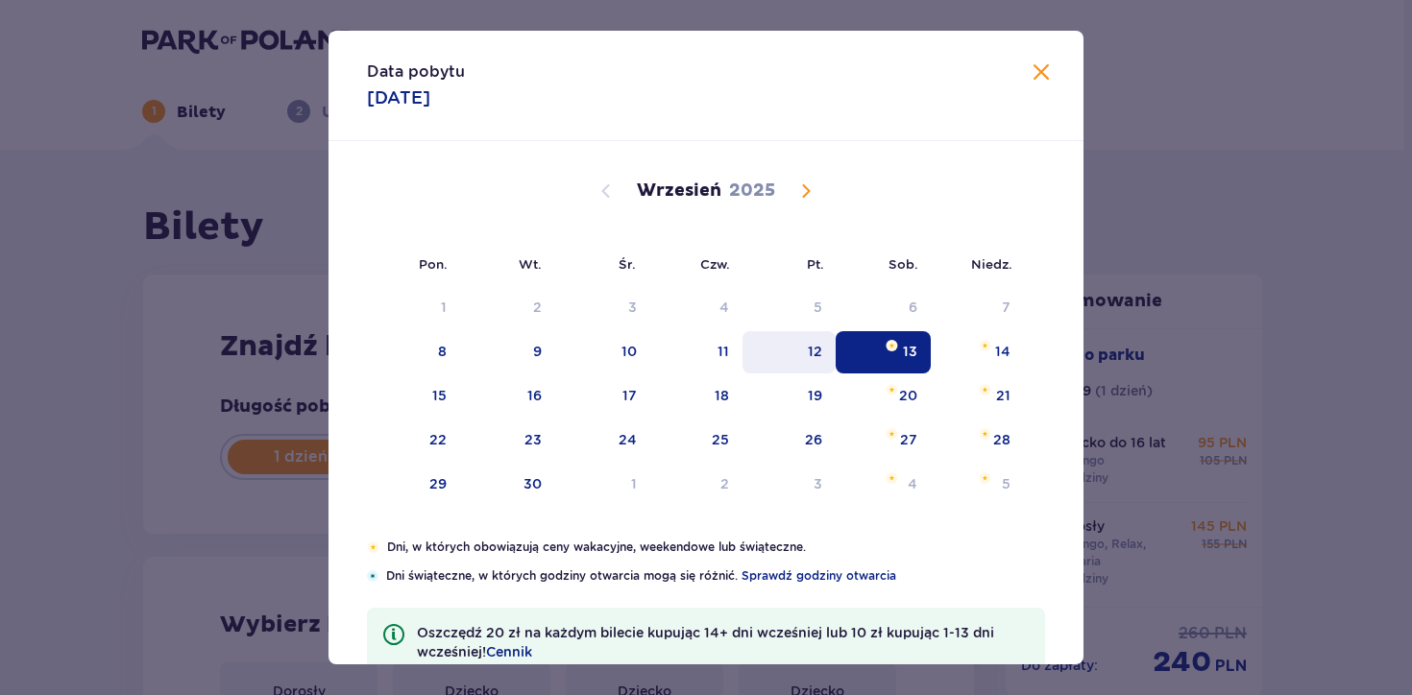
click at [804, 359] on div "12" at bounding box center [788, 352] width 93 height 42
type input "[DATE]"
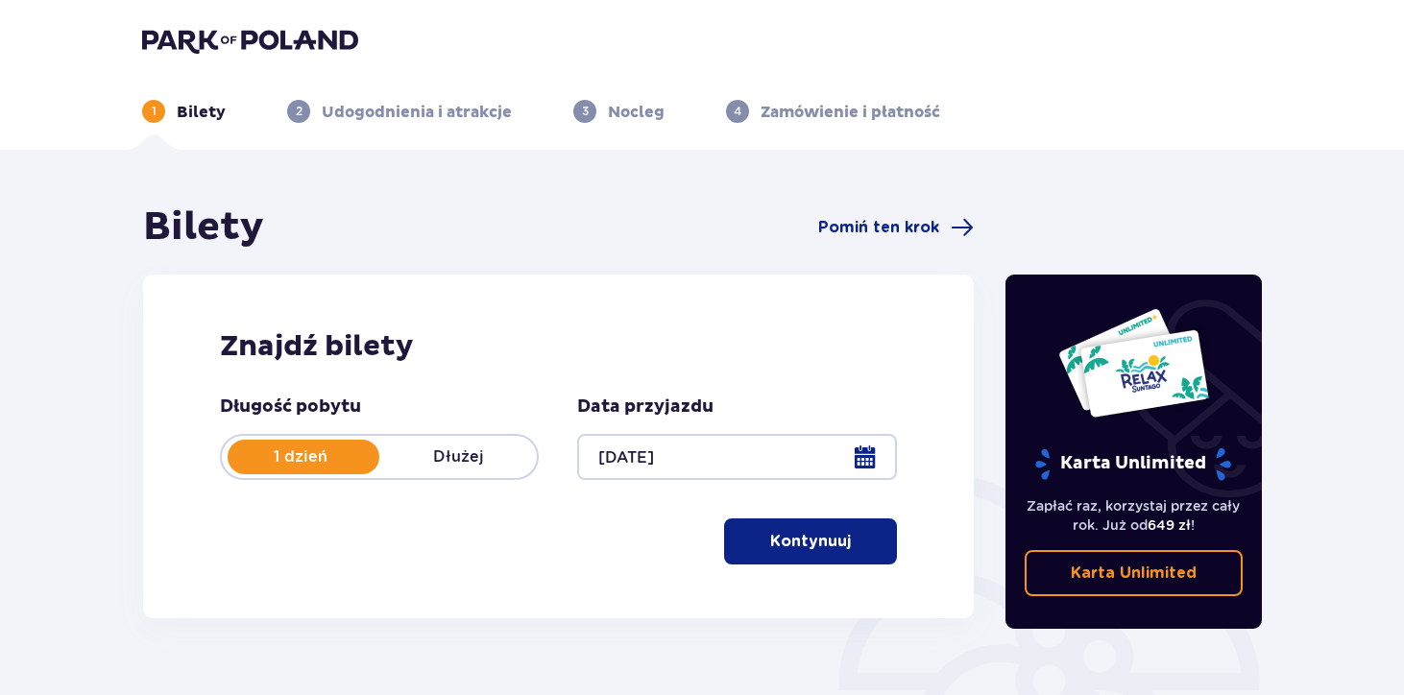
click at [794, 545] on p "Kontynuuj" at bounding box center [810, 541] width 81 height 21
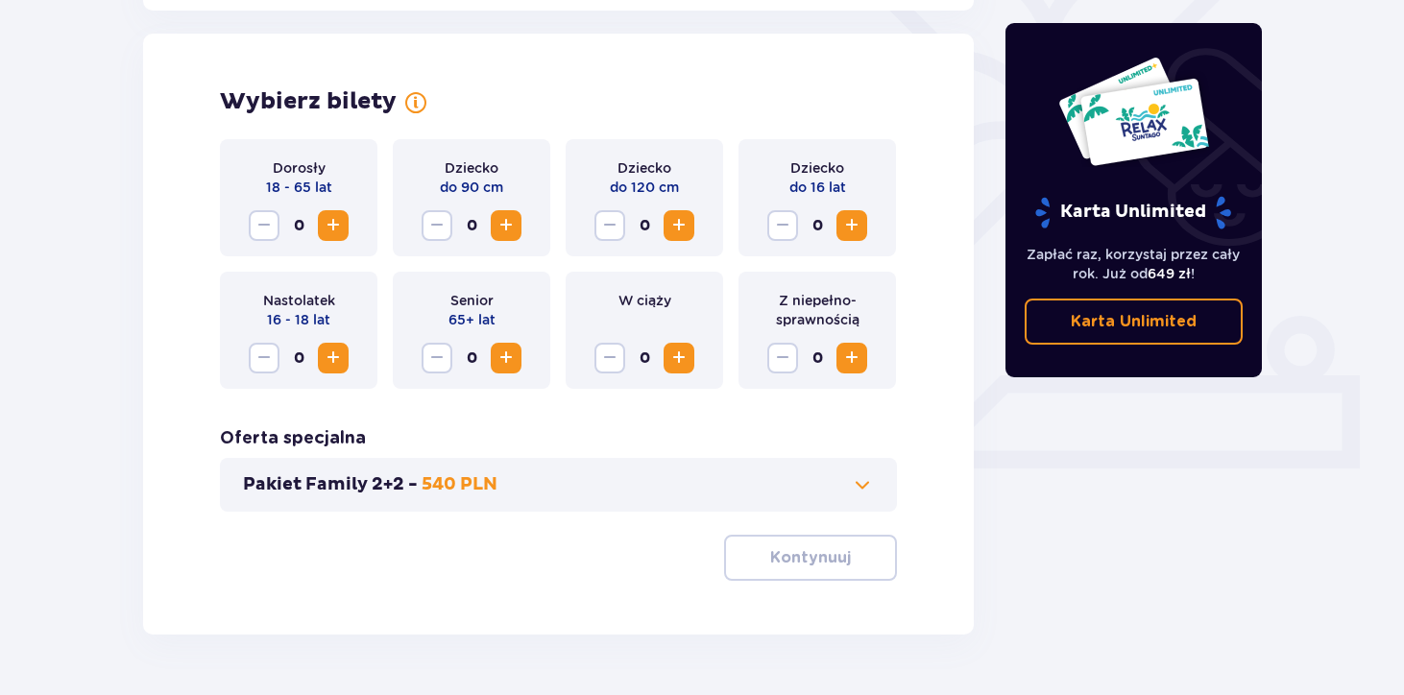
scroll to position [534, 0]
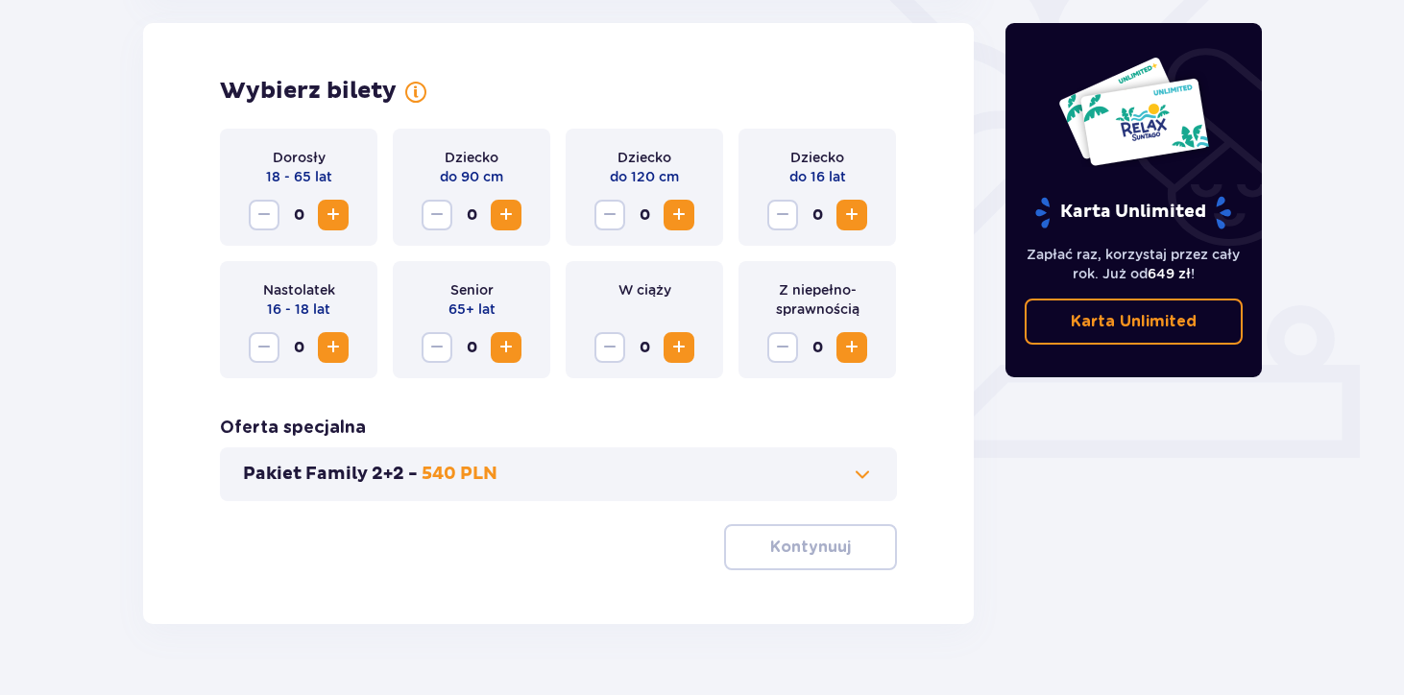
click at [322, 217] on span "Increase" at bounding box center [333, 215] width 23 height 23
click at [858, 216] on span "Increase" at bounding box center [851, 215] width 23 height 23
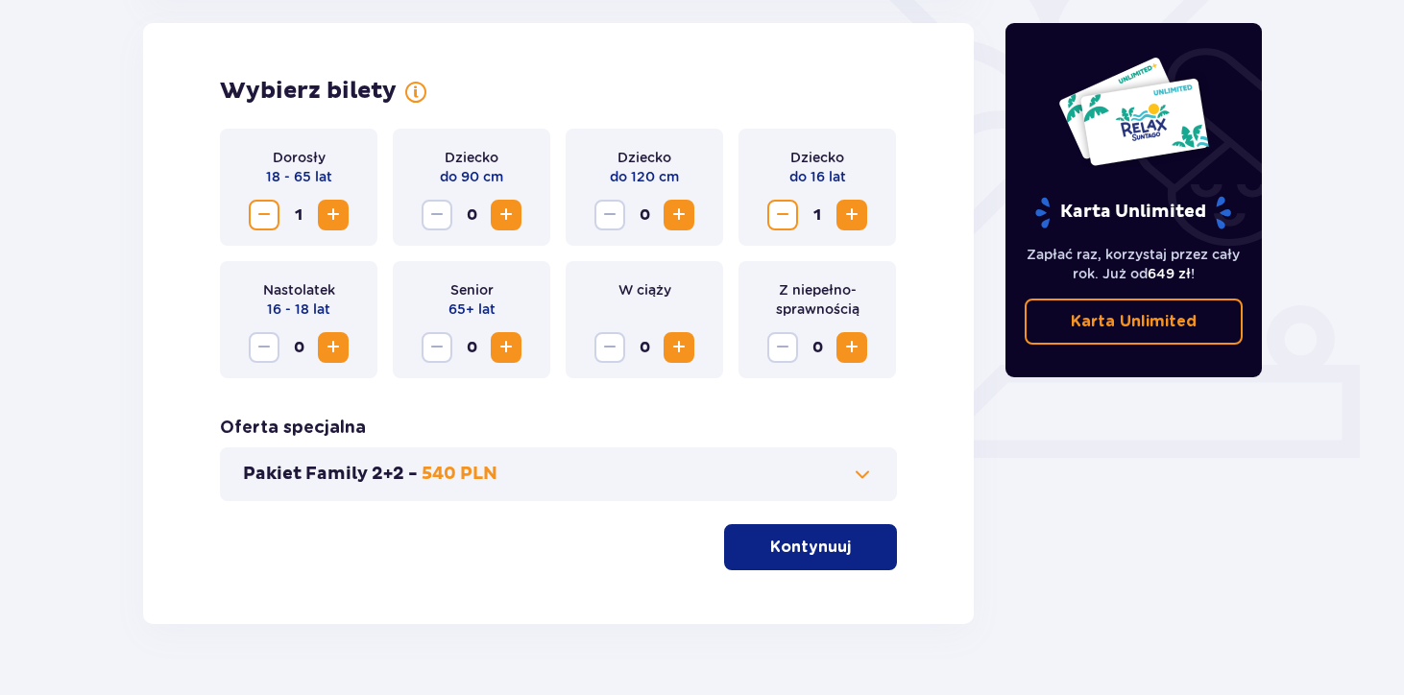
click at [843, 551] on span "button" at bounding box center [854, 547] width 23 height 23
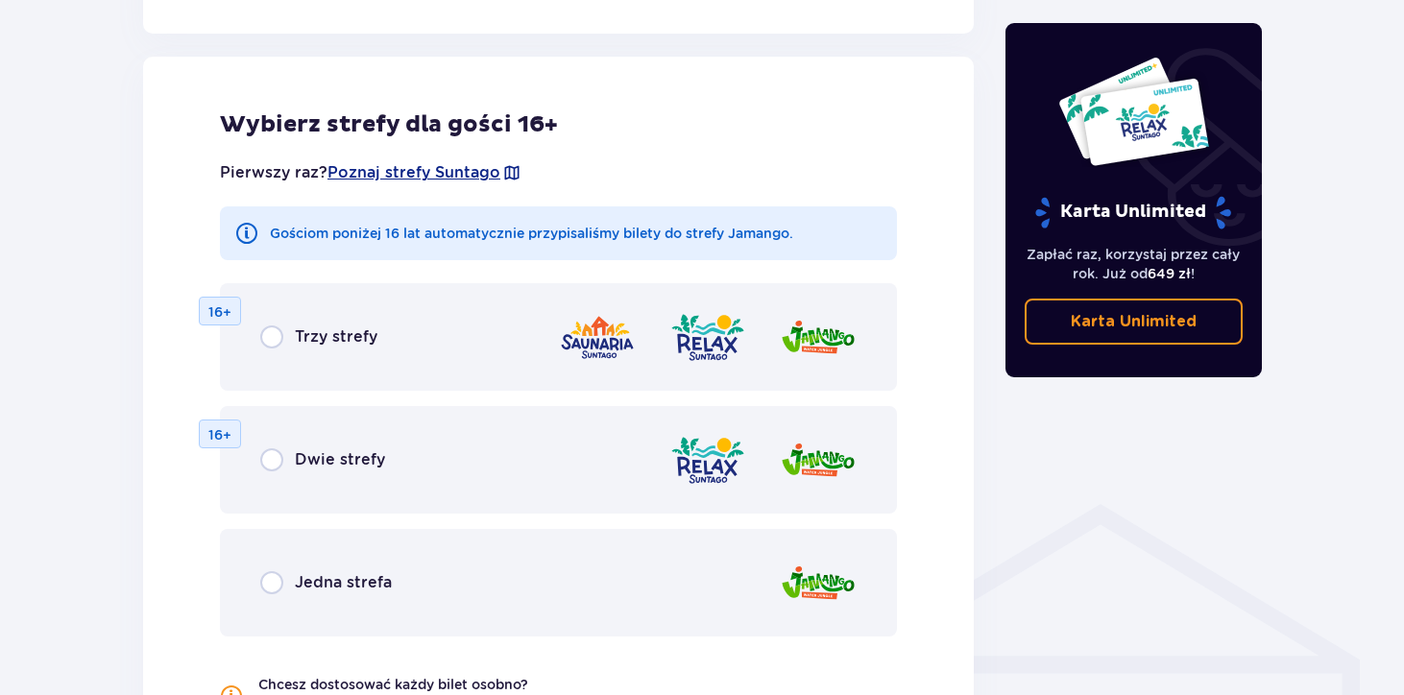
scroll to position [1066, 0]
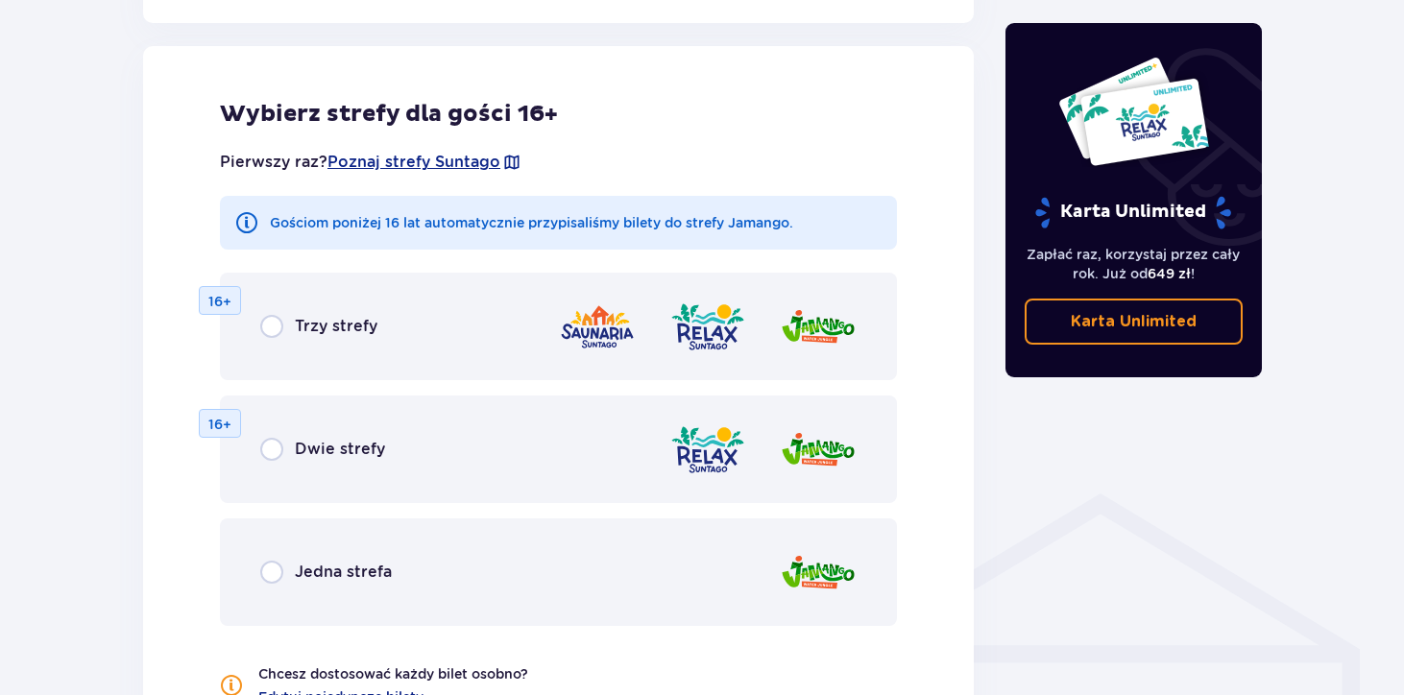
click at [267, 345] on div "Trzy strefy 16+" at bounding box center [558, 327] width 677 height 108
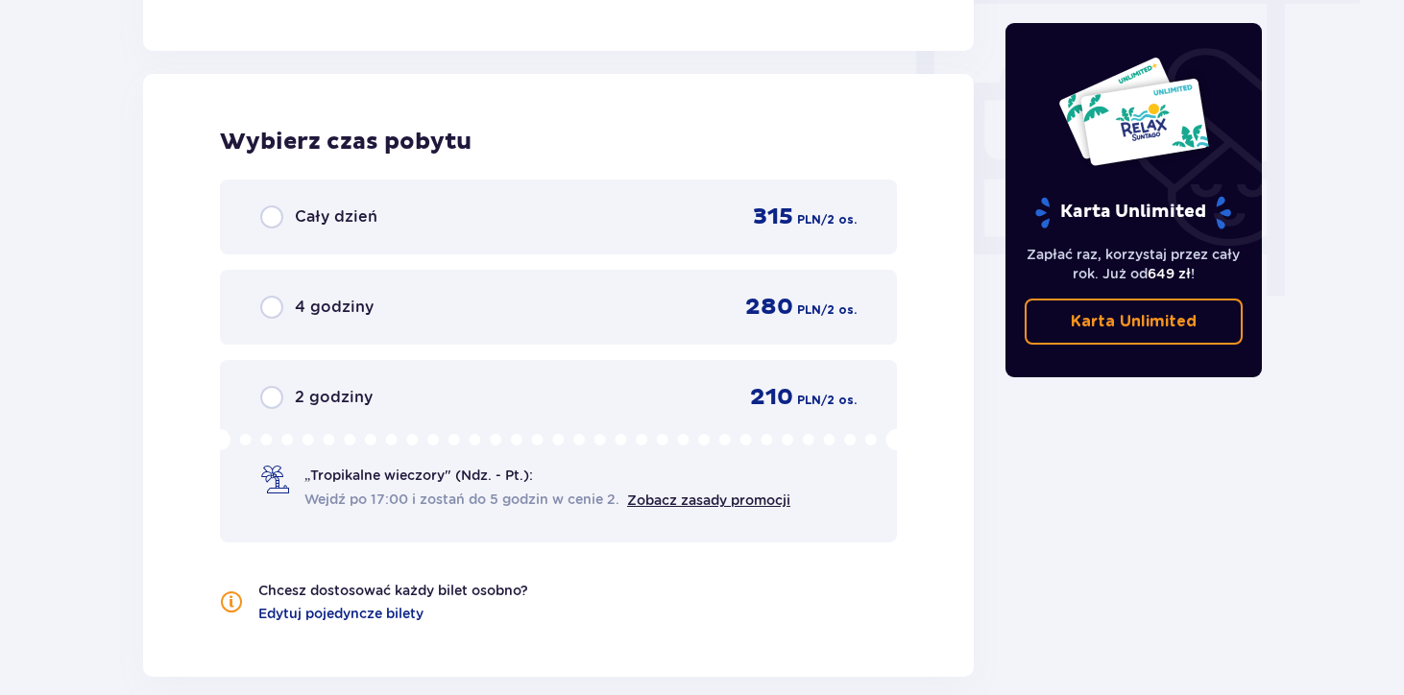
scroll to position [1804, 0]
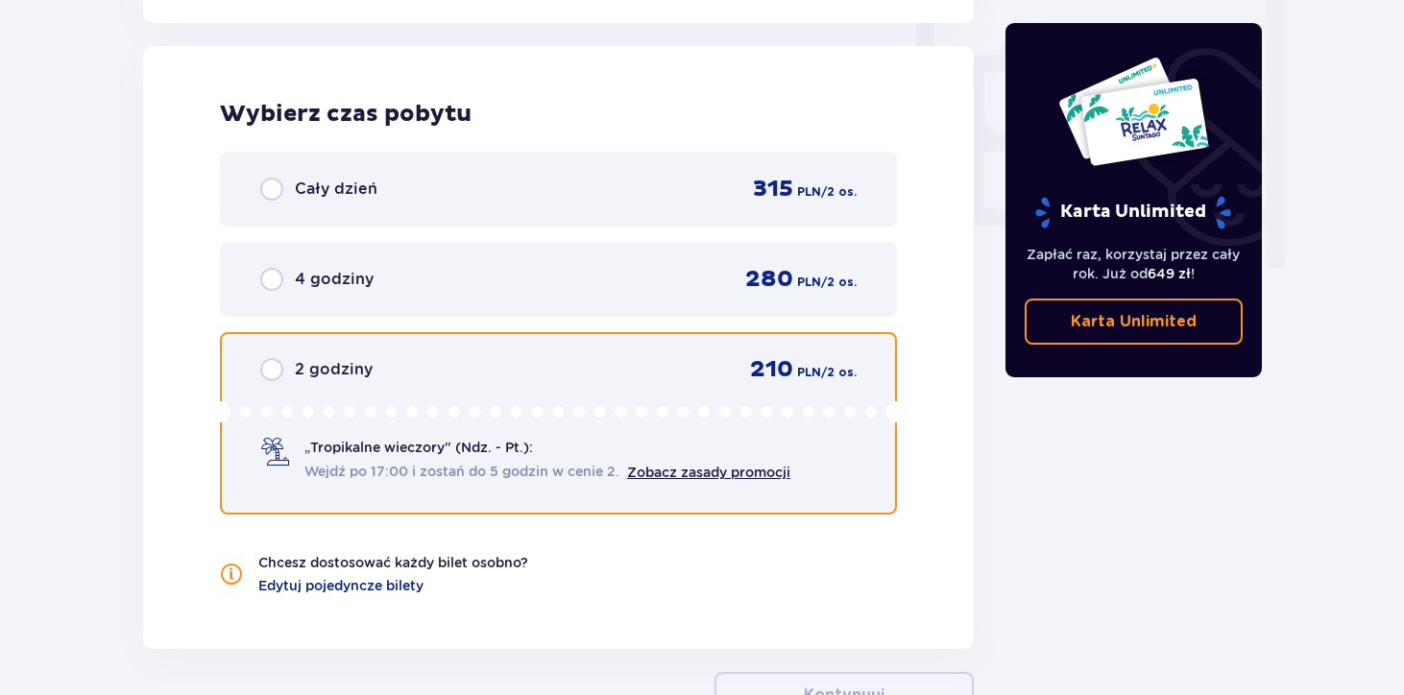
click at [270, 368] on input "radio" at bounding box center [271, 369] width 23 height 23
radio input "true"
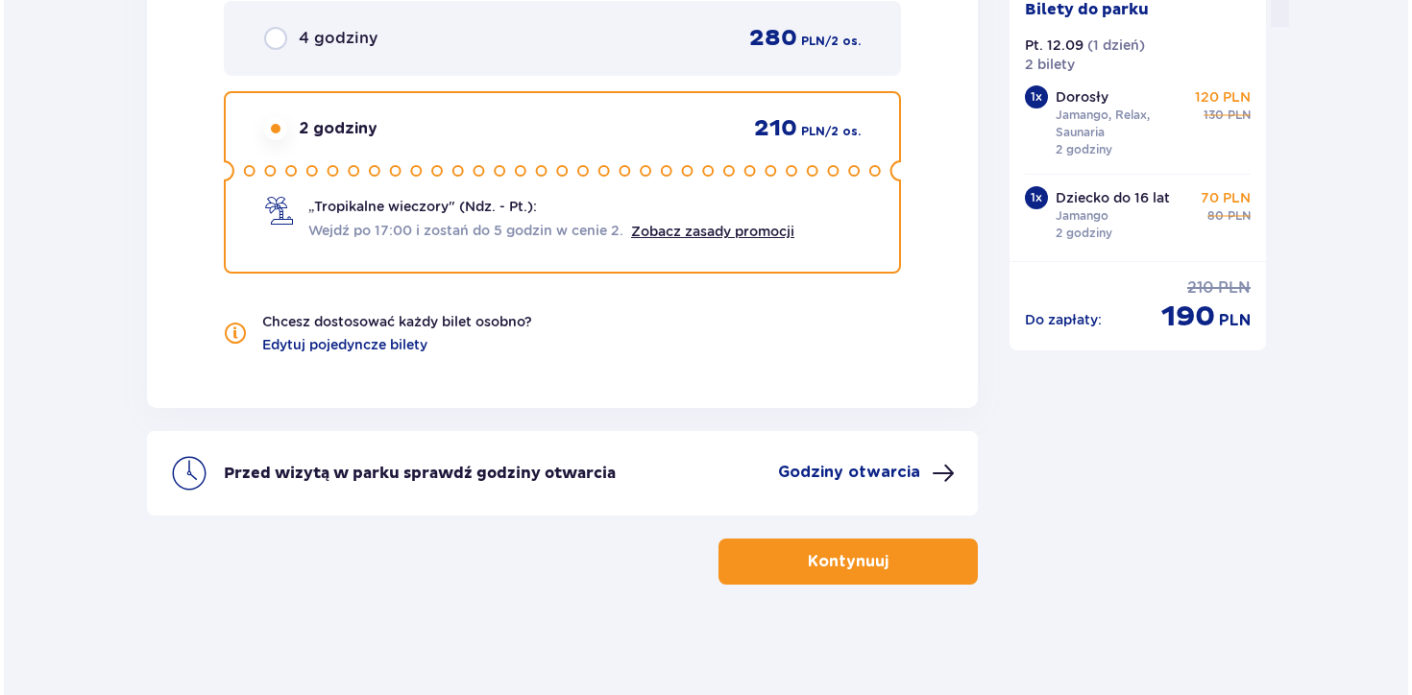
scroll to position [2049, 0]
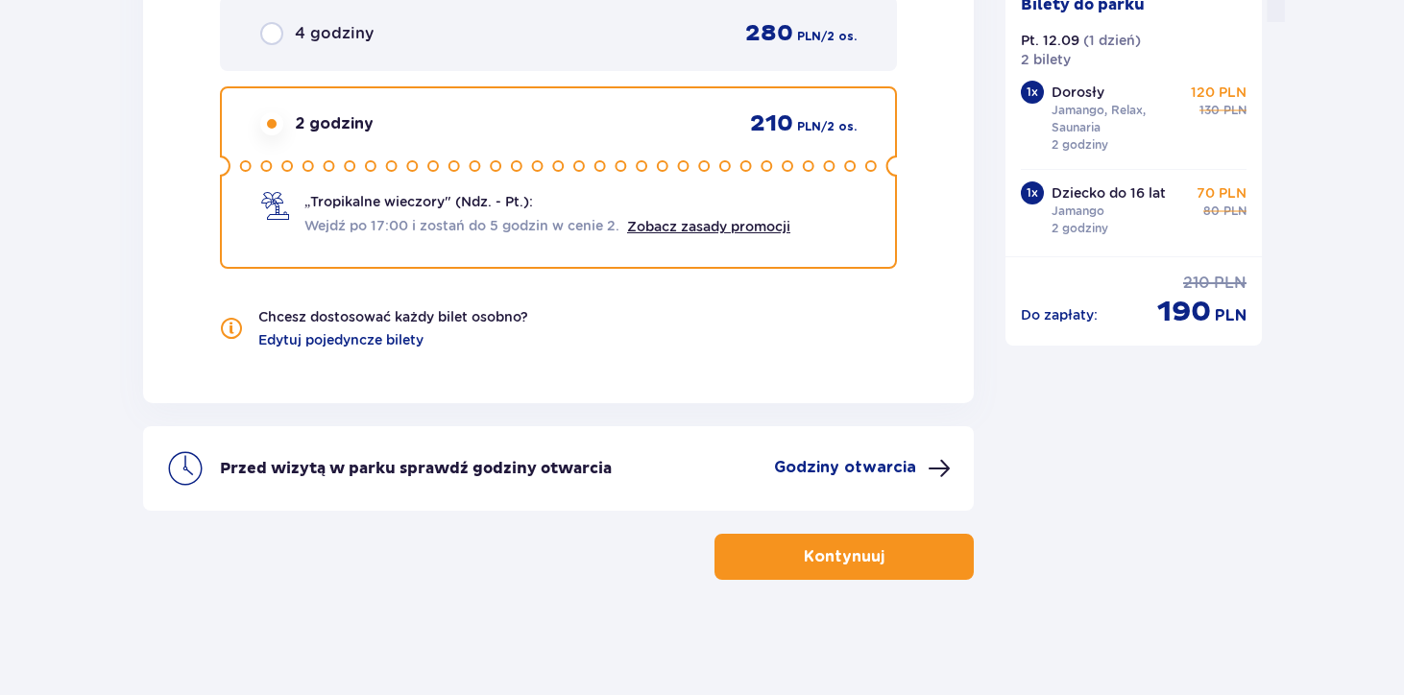
click at [867, 470] on p "Godziny otwarcia" at bounding box center [845, 467] width 142 height 21
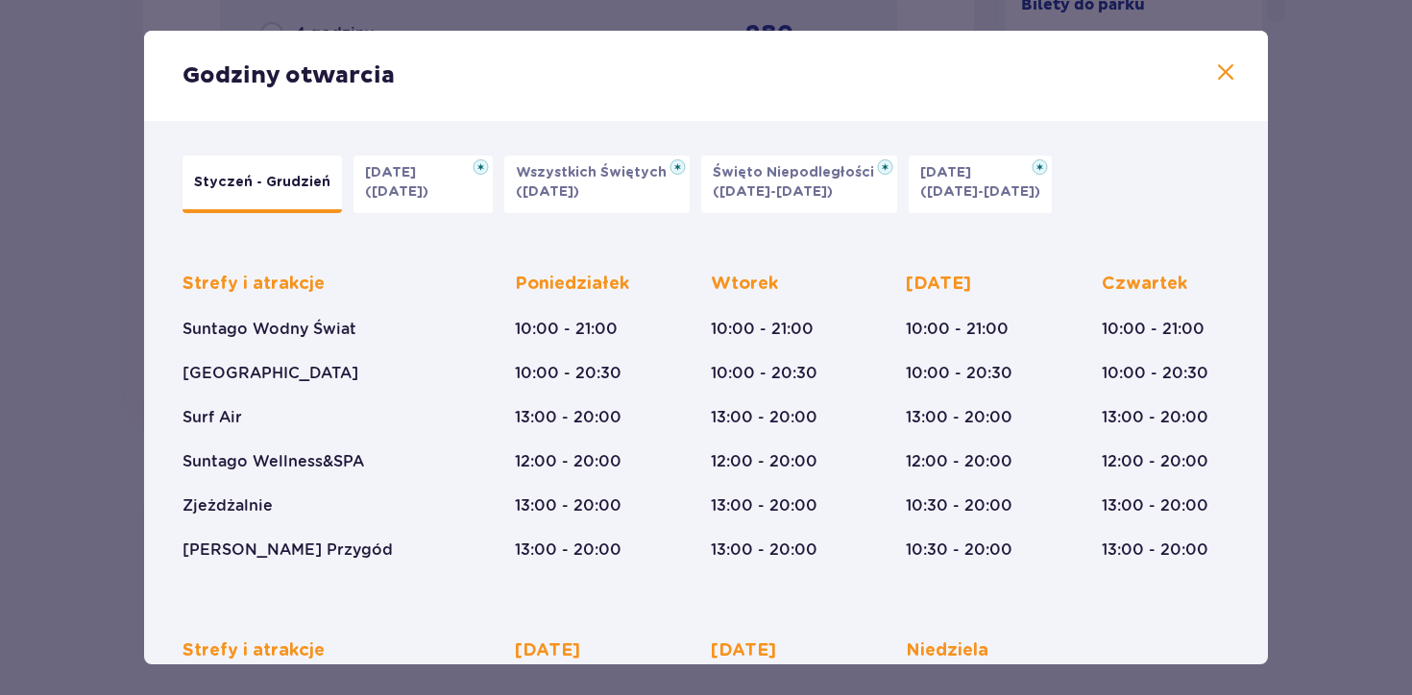
click at [303, 191] on p "Styczeń - Grudzień" at bounding box center [262, 182] width 136 height 19
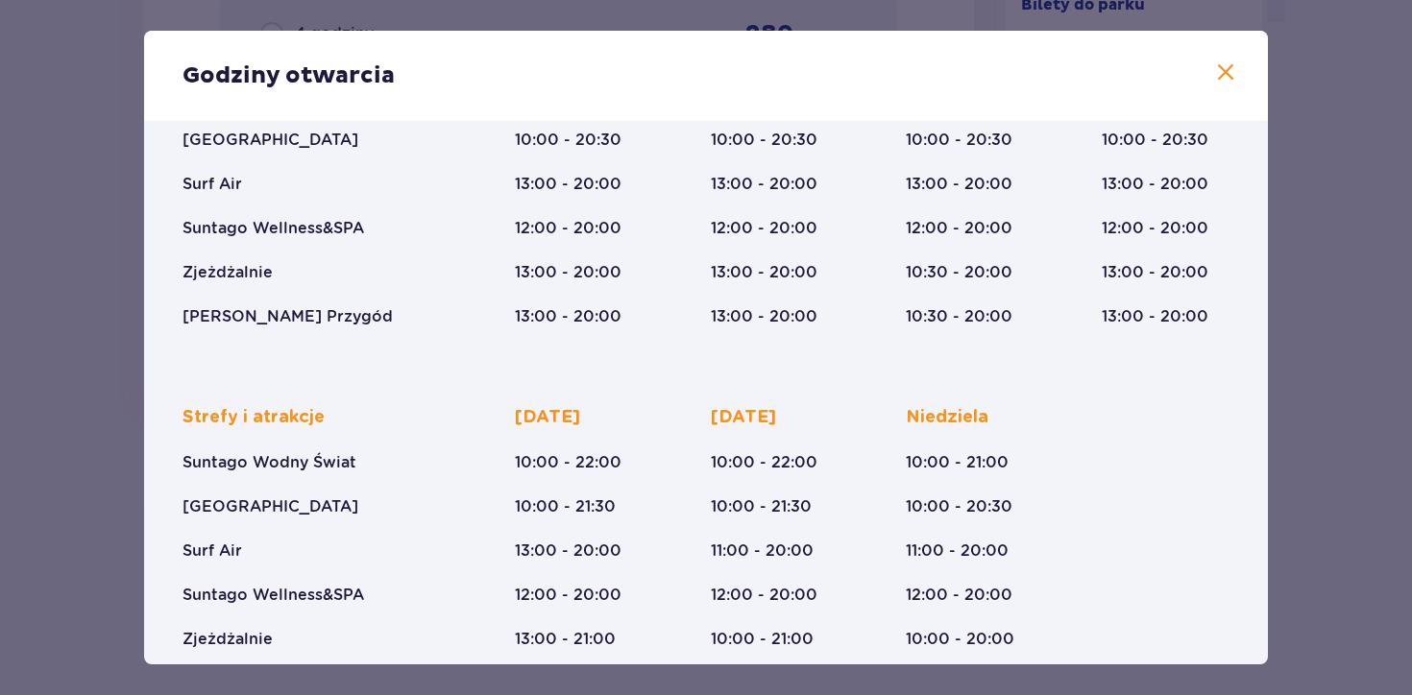
scroll to position [302, 0]
